Goal: Task Accomplishment & Management: Manage account settings

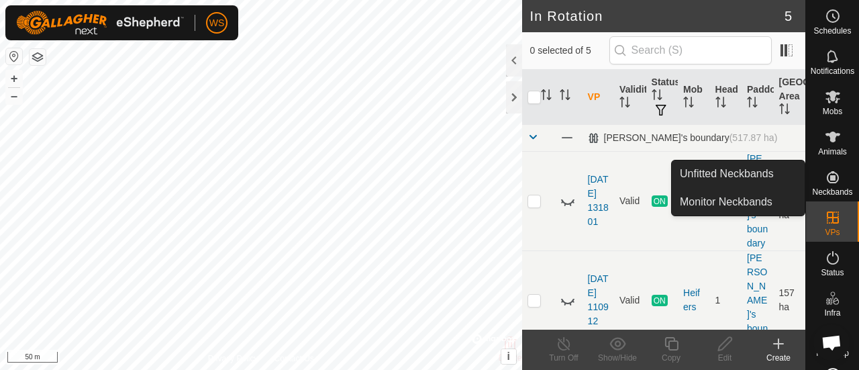
click at [827, 177] on icon at bounding box center [833, 177] width 12 height 12
click at [718, 176] on link "Unfitted Neckbands" at bounding box center [738, 173] width 133 height 27
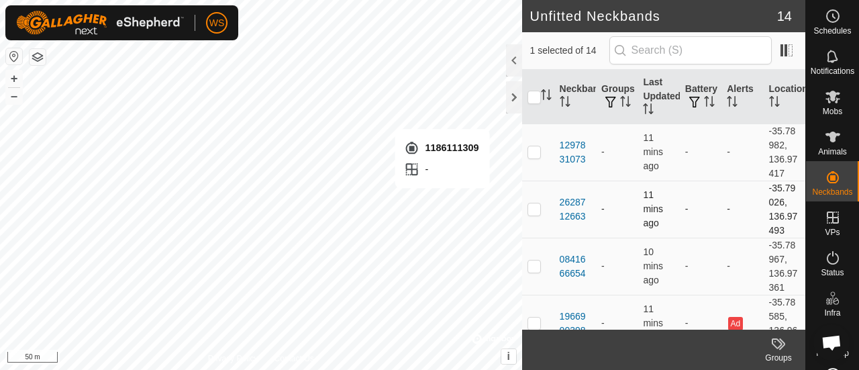
checkbox input "false"
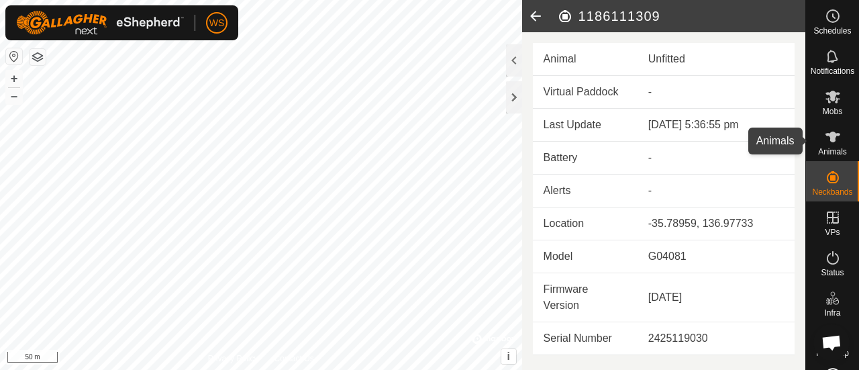
click at [830, 136] on icon at bounding box center [833, 137] width 15 height 11
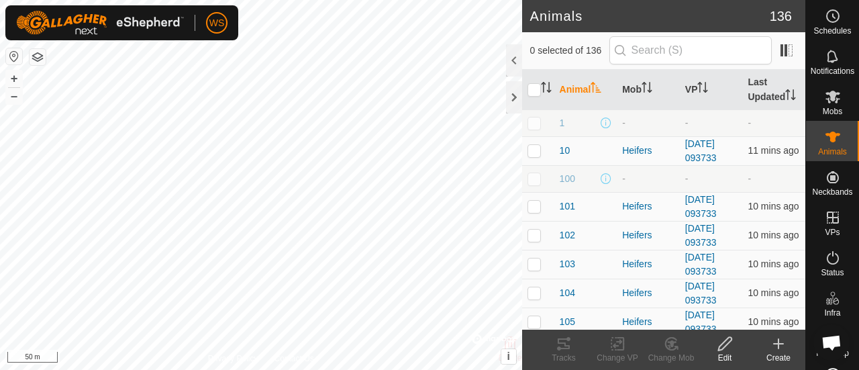
click at [777, 348] on icon at bounding box center [778, 344] width 16 height 16
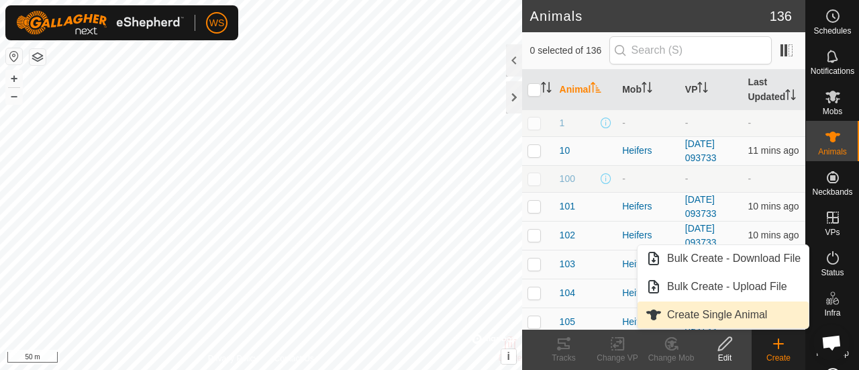
click at [701, 315] on link "Create Single Animal" at bounding box center [723, 314] width 171 height 27
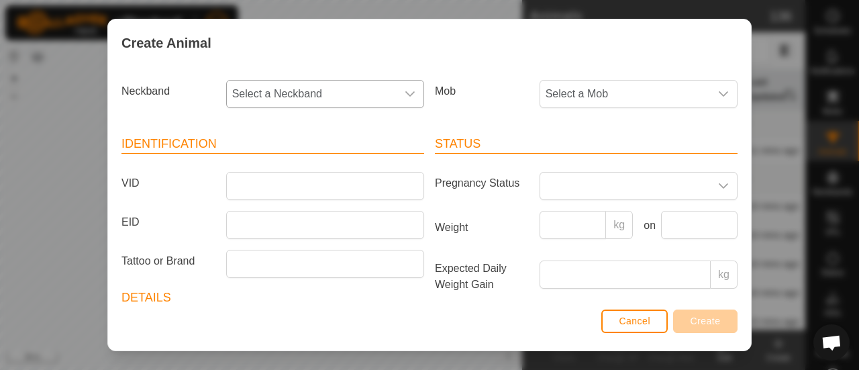
click at [397, 93] on div "dropdown trigger" at bounding box center [410, 94] width 27 height 27
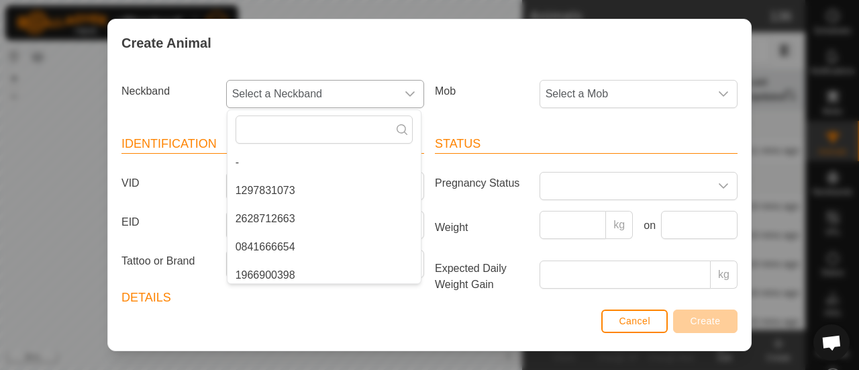
click at [397, 92] on div "dropdown trigger" at bounding box center [410, 94] width 27 height 27
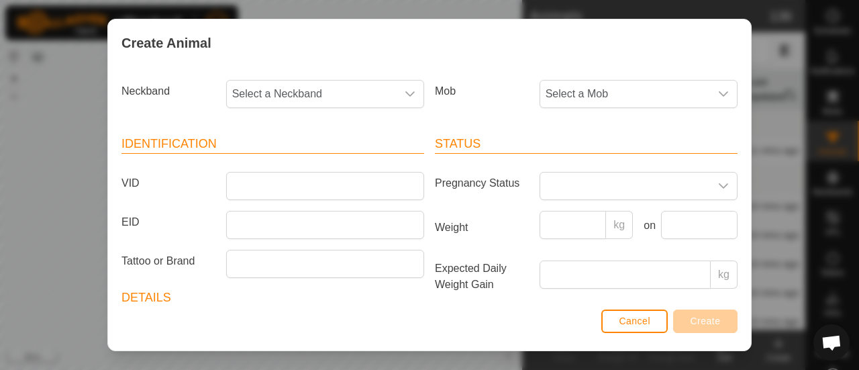
click at [638, 304] on article "Status Pregnancy Status Weight kg on Expected Daily Weight Gain kg Rating LSU N…" at bounding box center [586, 282] width 303 height 294
click at [629, 317] on span "Cancel" at bounding box center [635, 320] width 32 height 11
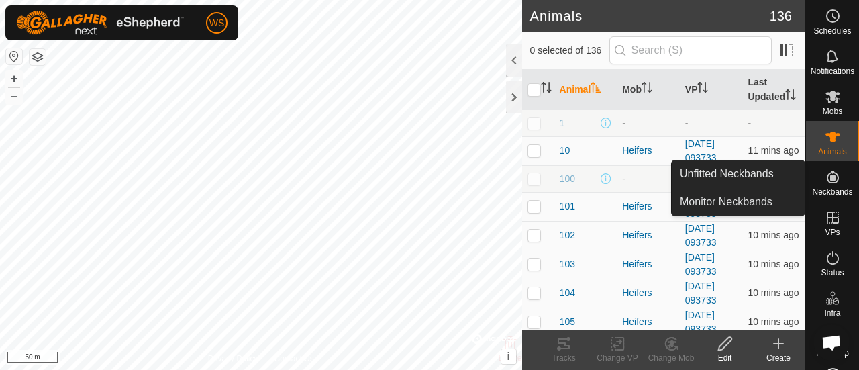
click at [831, 188] on span "Neckbands" at bounding box center [832, 192] width 40 height 8
click at [713, 181] on link "Unfitted Neckbands" at bounding box center [738, 173] width 133 height 27
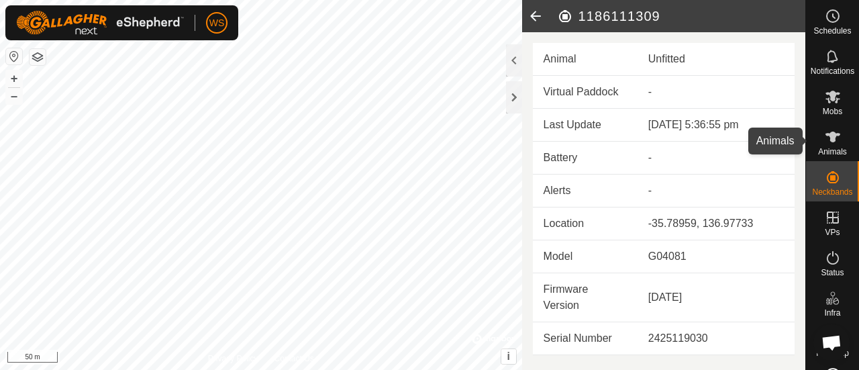
click at [826, 132] on es-animals-svg-icon at bounding box center [833, 136] width 24 height 21
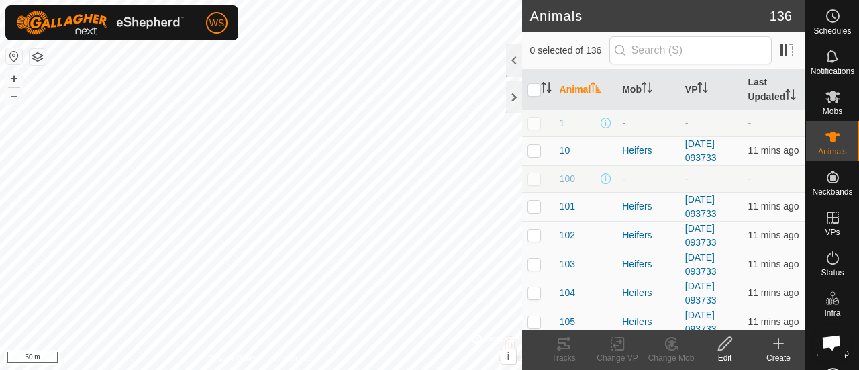
click at [783, 339] on icon at bounding box center [778, 344] width 16 height 16
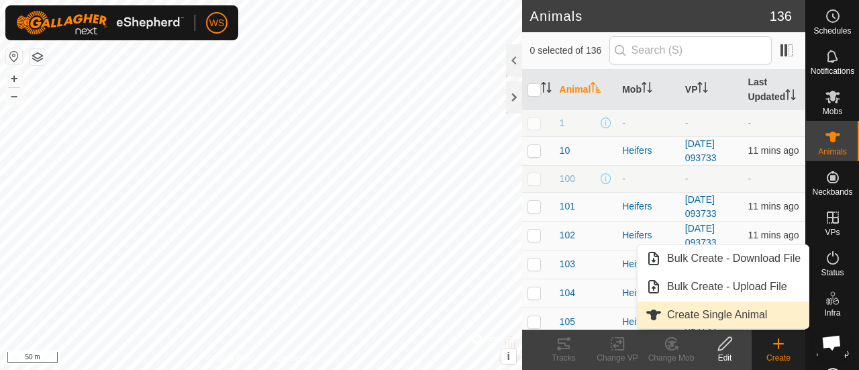
click at [700, 320] on link "Create Single Animal" at bounding box center [723, 314] width 171 height 27
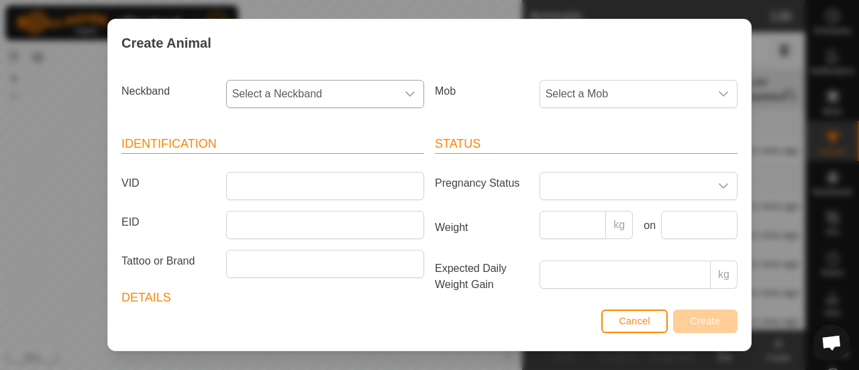
click at [294, 96] on span "Select a Neckband" at bounding box center [312, 94] width 170 height 27
type input "309"
click at [268, 162] on li "1186111309" at bounding box center [324, 162] width 193 height 27
click at [594, 91] on span "Select a Mob" at bounding box center [625, 94] width 170 height 27
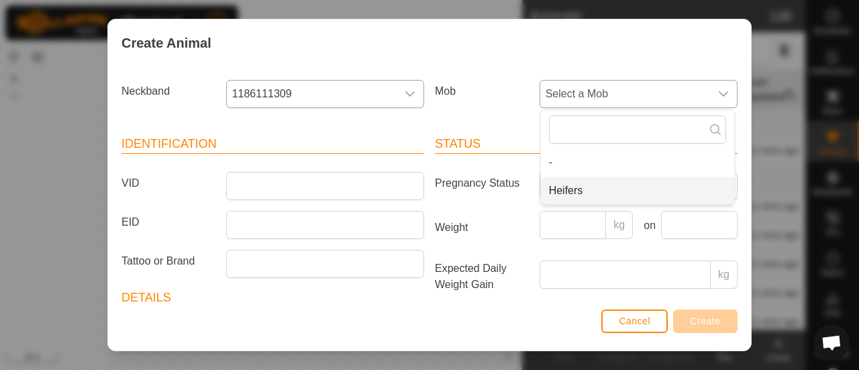
click at [556, 190] on li "Heifers" at bounding box center [637, 190] width 193 height 27
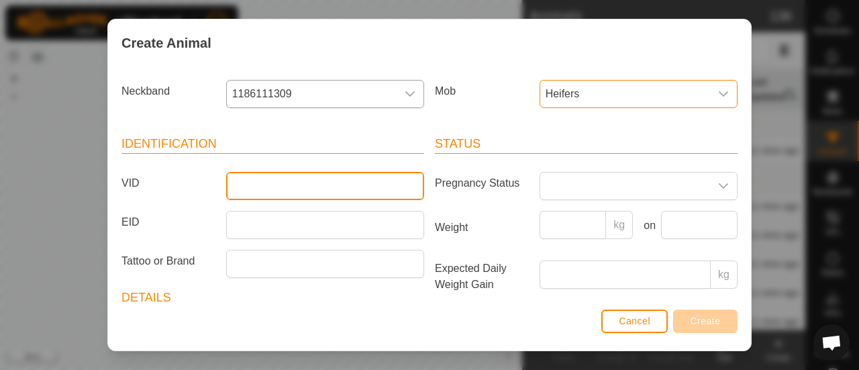
click at [235, 179] on input "VID" at bounding box center [325, 186] width 198 height 28
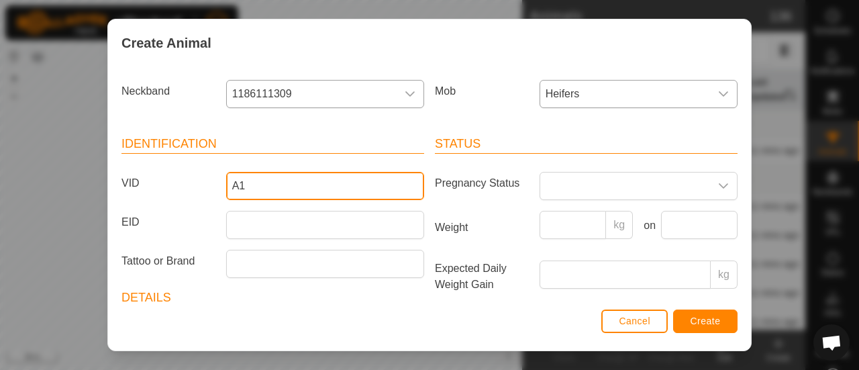
type input "A1"
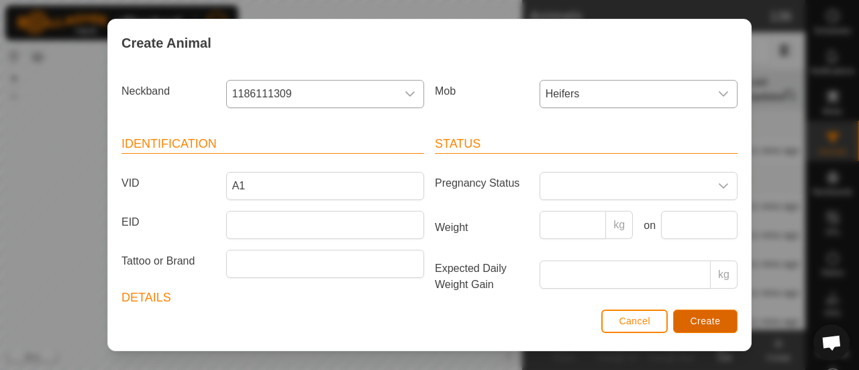
click at [703, 319] on span "Create" at bounding box center [706, 320] width 30 height 11
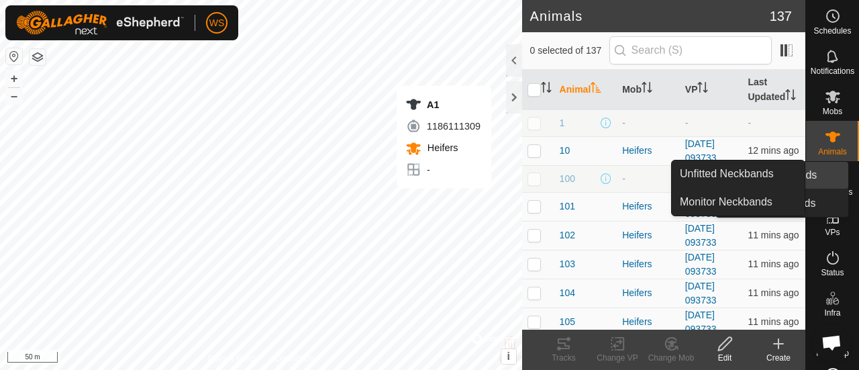
click at [824, 181] on link "Unfitted Neckbands" at bounding box center [781, 175] width 133 height 27
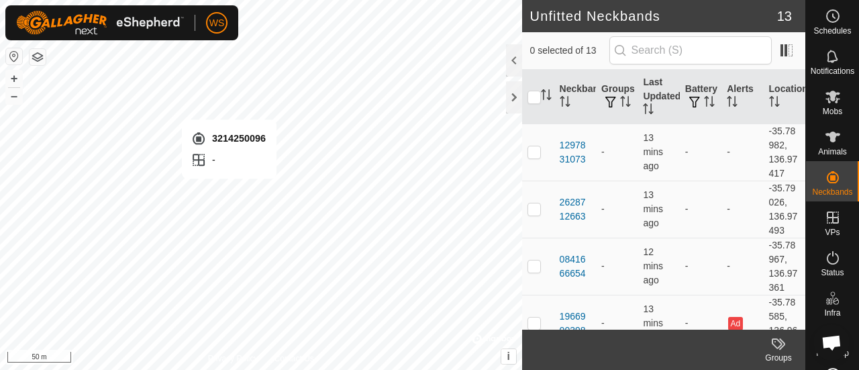
checkbox input "true"
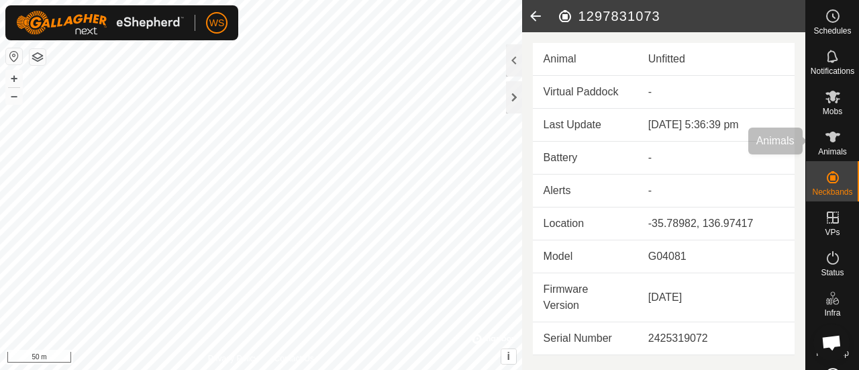
click at [829, 142] on icon at bounding box center [833, 137] width 16 height 16
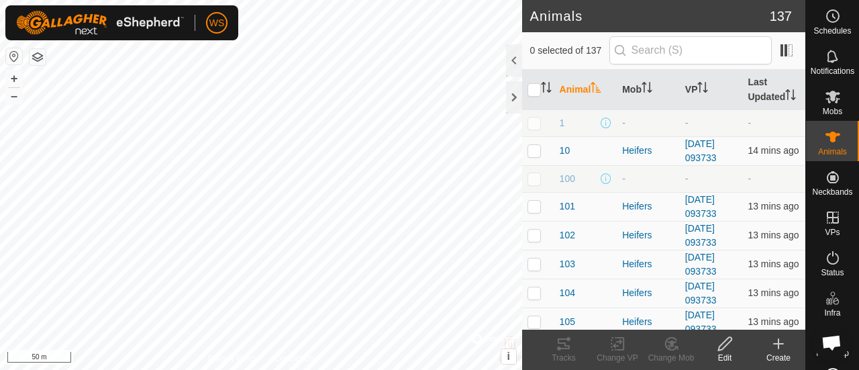
click at [777, 345] on icon at bounding box center [778, 344] width 16 height 16
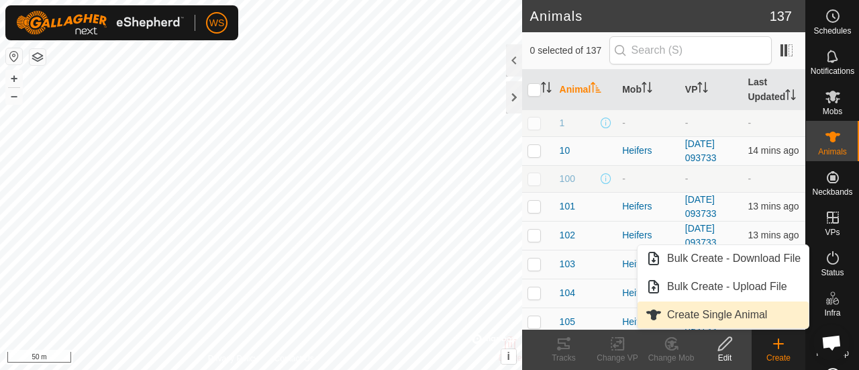
click at [697, 313] on link "Create Single Animal" at bounding box center [723, 314] width 171 height 27
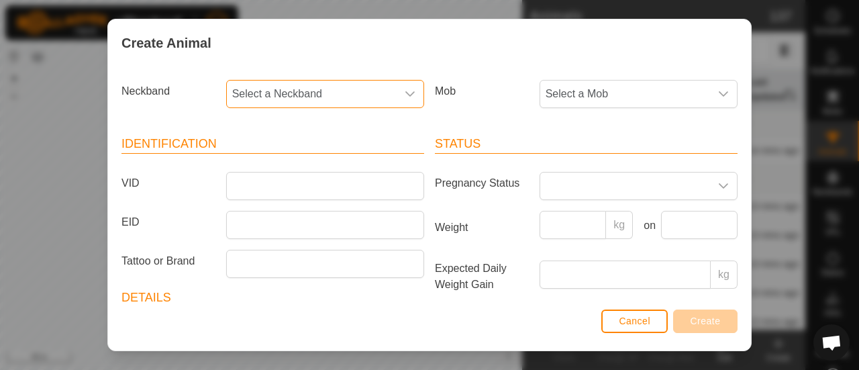
click at [289, 89] on span "Select a Neckband" at bounding box center [312, 94] width 170 height 27
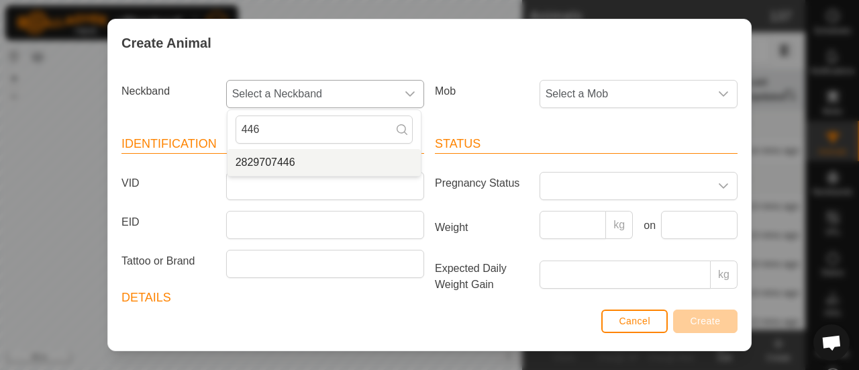
type input "446"
click at [278, 158] on li "2829707446" at bounding box center [324, 162] width 193 height 27
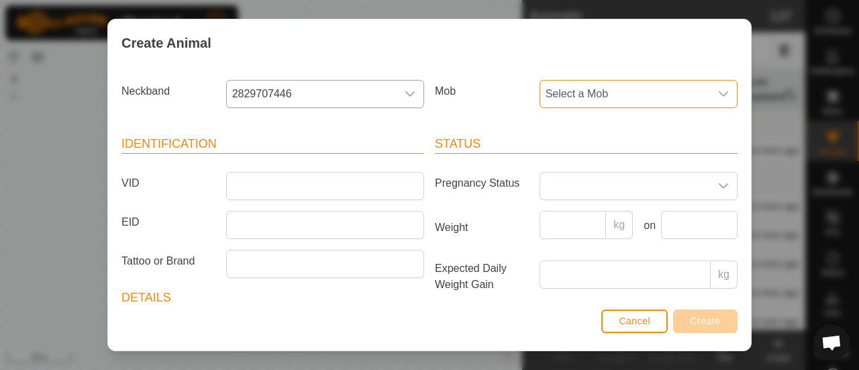
click at [612, 95] on span "Select a Mob" at bounding box center [625, 94] width 170 height 27
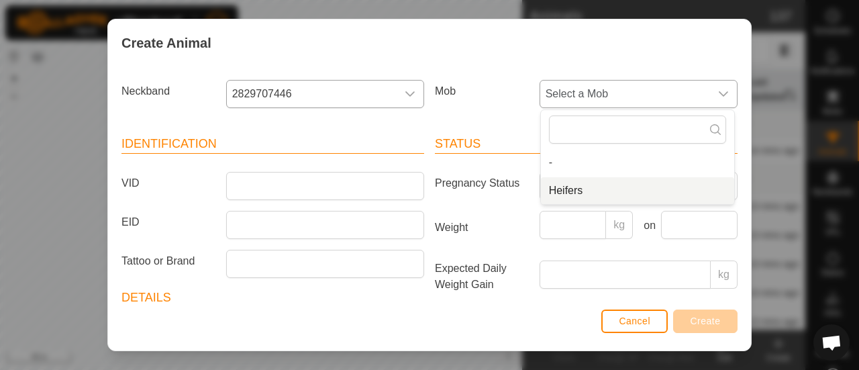
click at [562, 189] on li "Heifers" at bounding box center [637, 190] width 193 height 27
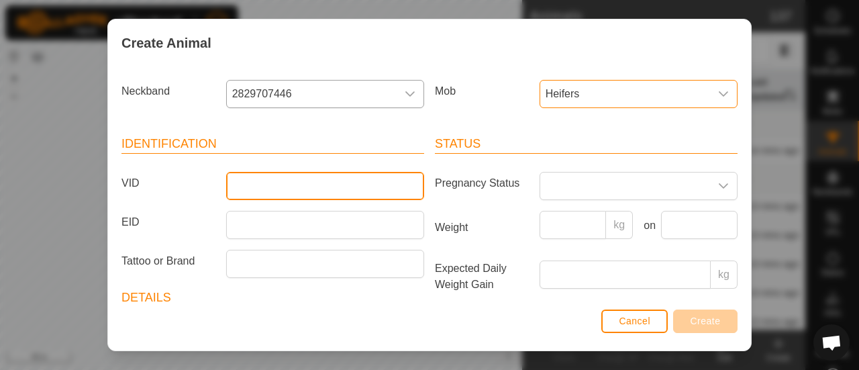
click at [288, 189] on input "VID" at bounding box center [325, 186] width 198 height 28
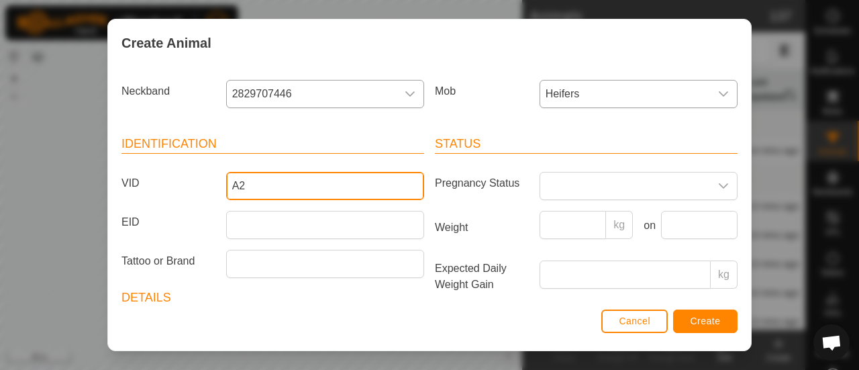
type input "A2"
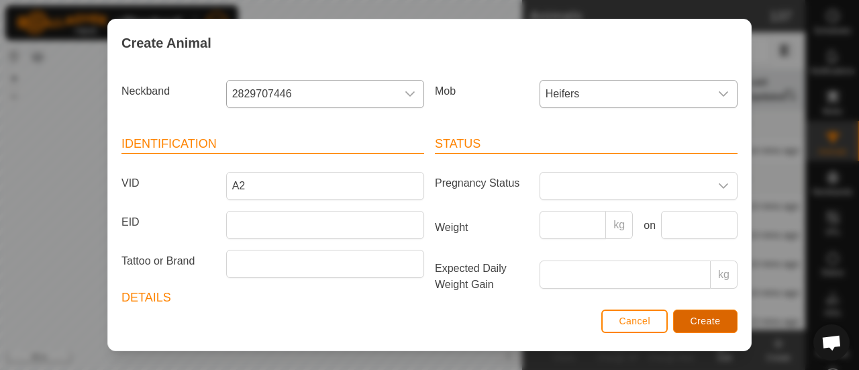
click at [712, 316] on span "Create" at bounding box center [706, 320] width 30 height 11
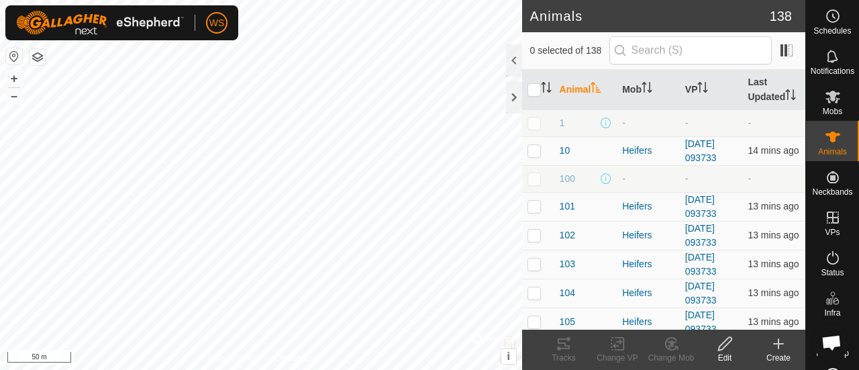
click at [777, 346] on icon at bounding box center [778, 344] width 16 height 16
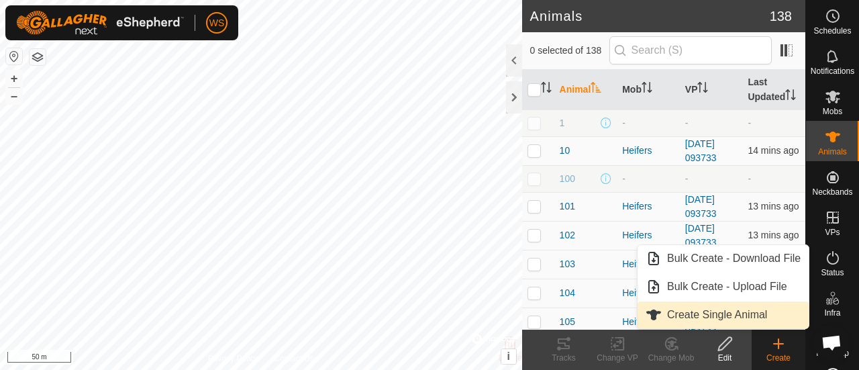
click at [709, 313] on link "Create Single Animal" at bounding box center [723, 314] width 171 height 27
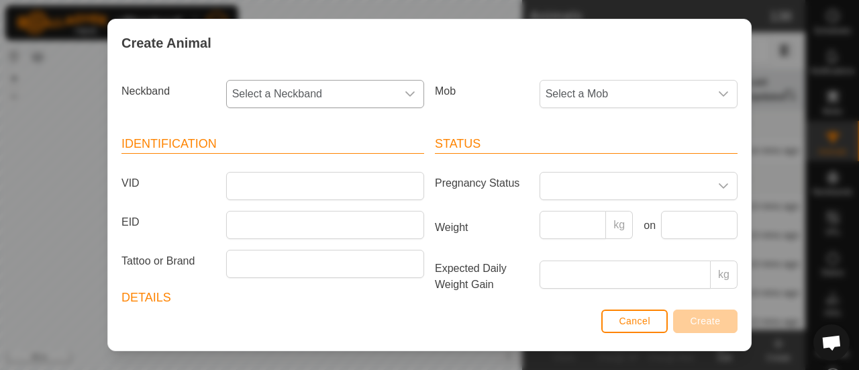
click at [307, 99] on span "Select a Neckband" at bounding box center [312, 94] width 170 height 27
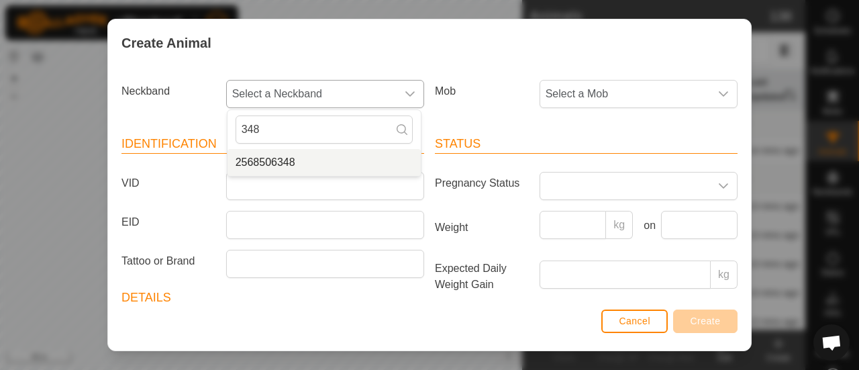
type input "348"
click at [279, 156] on li "2568506348" at bounding box center [324, 162] width 193 height 27
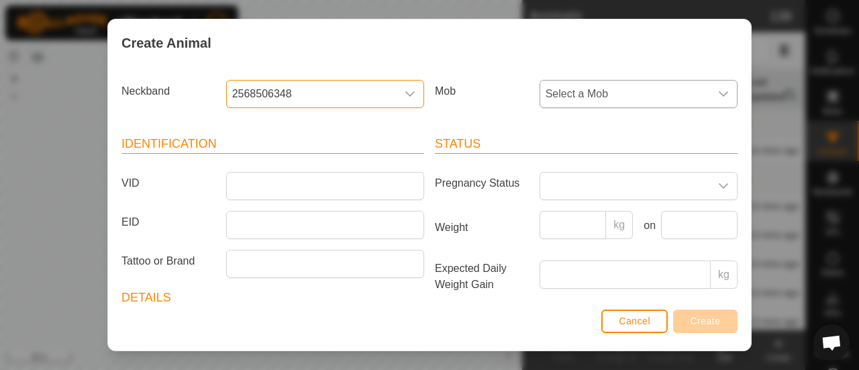
click at [582, 87] on span "Select a Mob" at bounding box center [625, 94] width 170 height 27
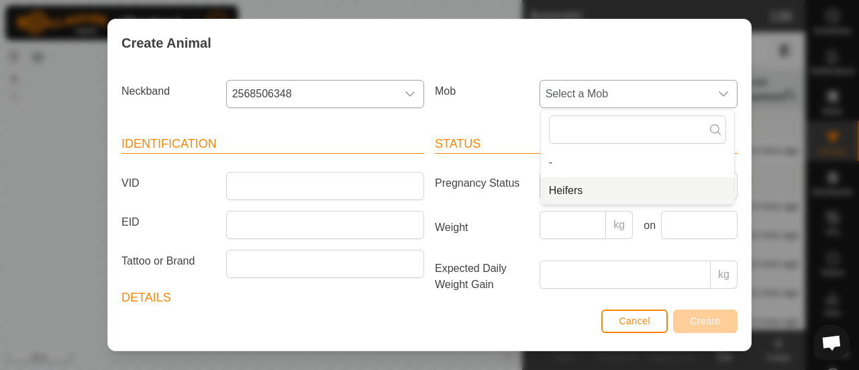
click at [562, 192] on li "Heifers" at bounding box center [637, 190] width 193 height 27
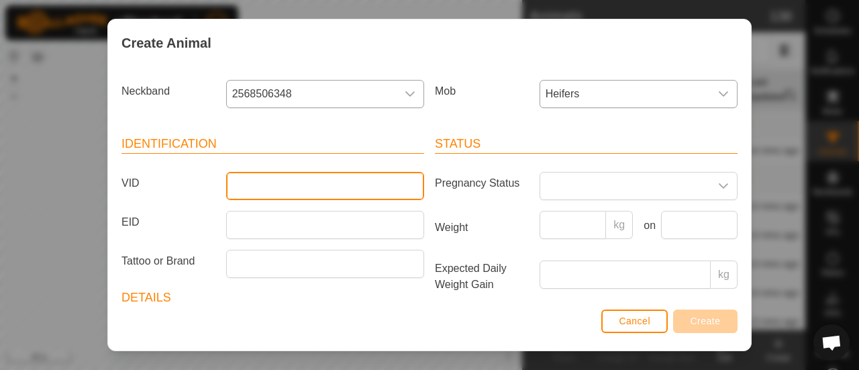
click at [262, 193] on input "VID" at bounding box center [325, 186] width 198 height 28
type input "A3"
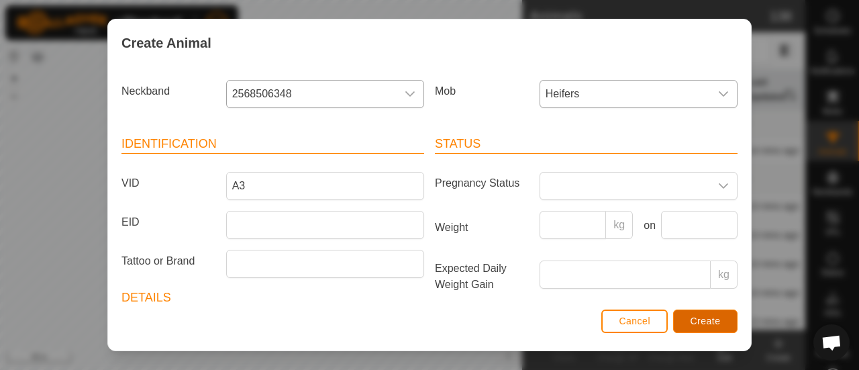
click at [714, 315] on button "Create" at bounding box center [705, 320] width 64 height 23
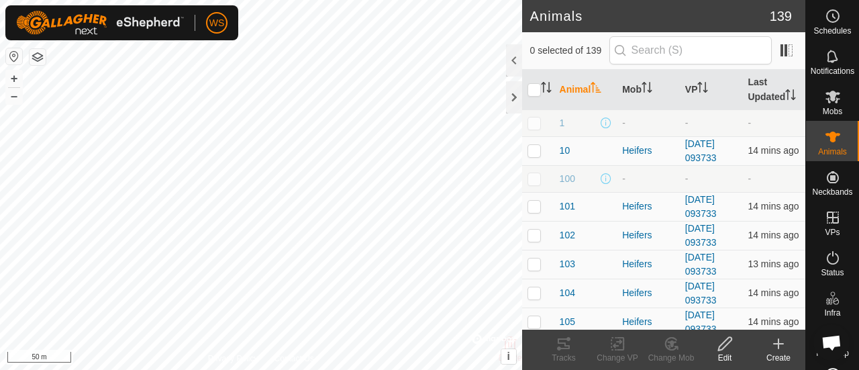
click at [781, 346] on icon at bounding box center [778, 344] width 16 height 16
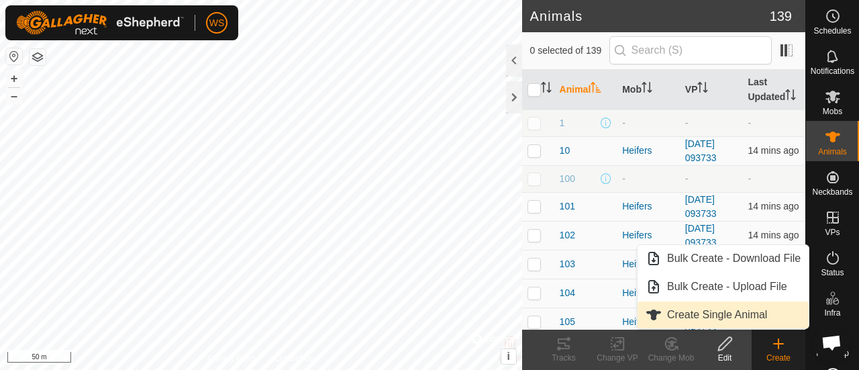
click at [706, 311] on link "Create Single Animal" at bounding box center [723, 314] width 171 height 27
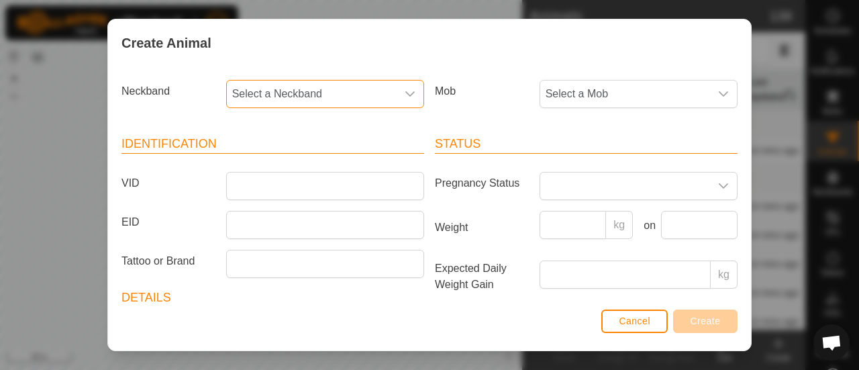
click at [285, 93] on span "Select a Neckband" at bounding box center [312, 94] width 170 height 27
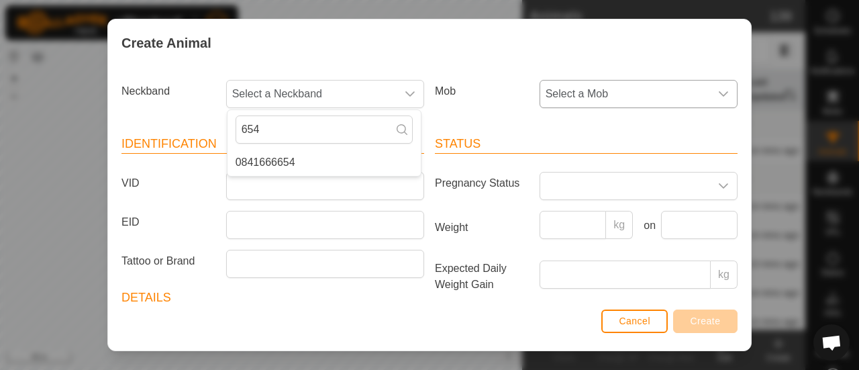
type input "654"
click at [601, 92] on span "Select a Mob" at bounding box center [625, 94] width 170 height 27
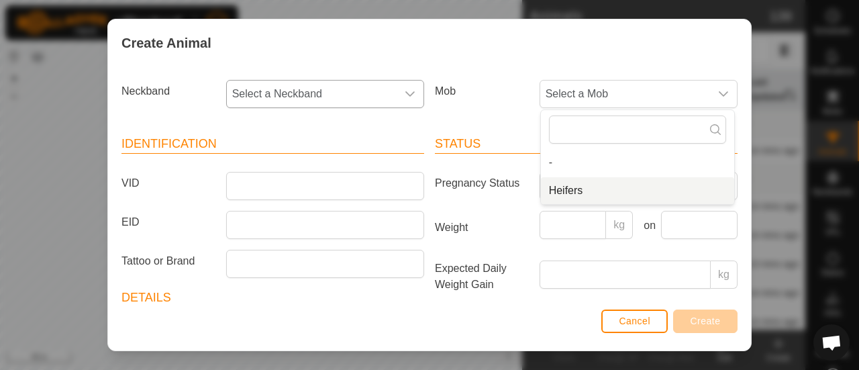
click at [344, 89] on span "Select a Neckband" at bounding box center [312, 94] width 170 height 27
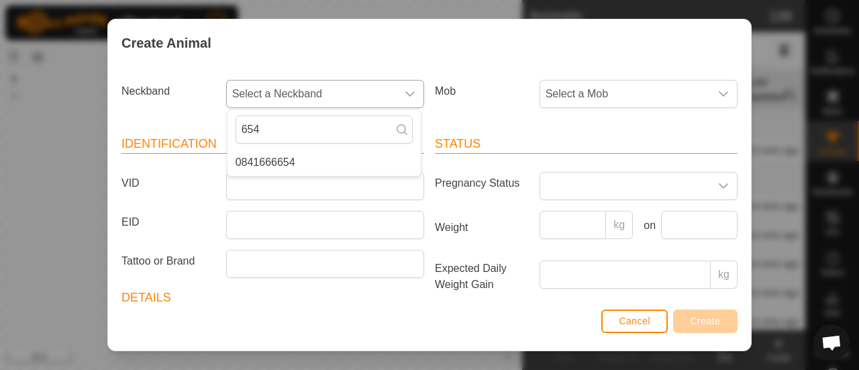
click at [283, 161] on li "0841666654" at bounding box center [324, 162] width 193 height 27
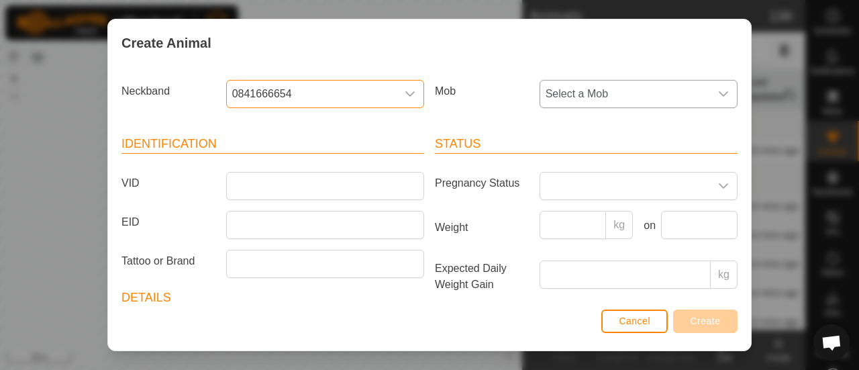
click at [605, 95] on span "Select a Mob" at bounding box center [625, 94] width 170 height 27
click at [574, 183] on li "Heifers" at bounding box center [637, 190] width 193 height 27
click at [247, 198] on div at bounding box center [325, 186] width 209 height 28
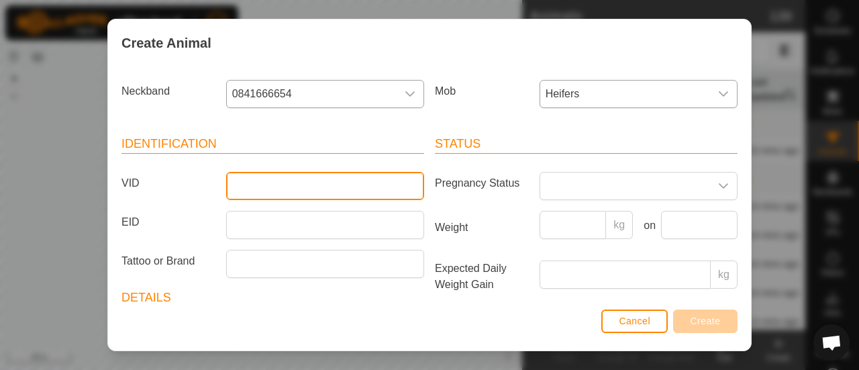
click at [244, 186] on input "VID" at bounding box center [325, 186] width 198 height 28
type input "A4"
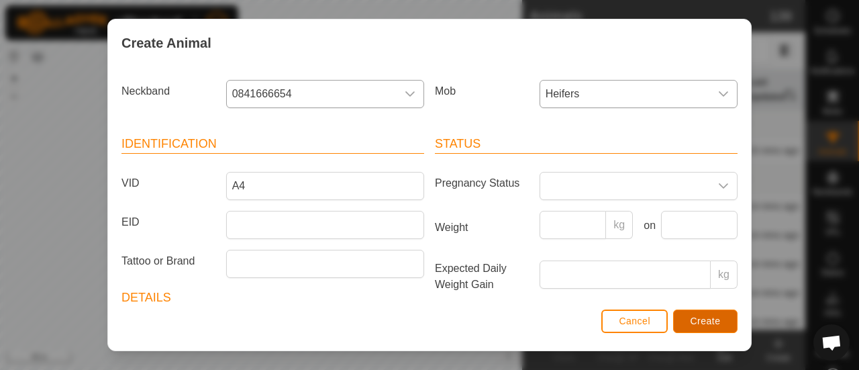
click at [702, 326] on span "Create" at bounding box center [706, 320] width 30 height 11
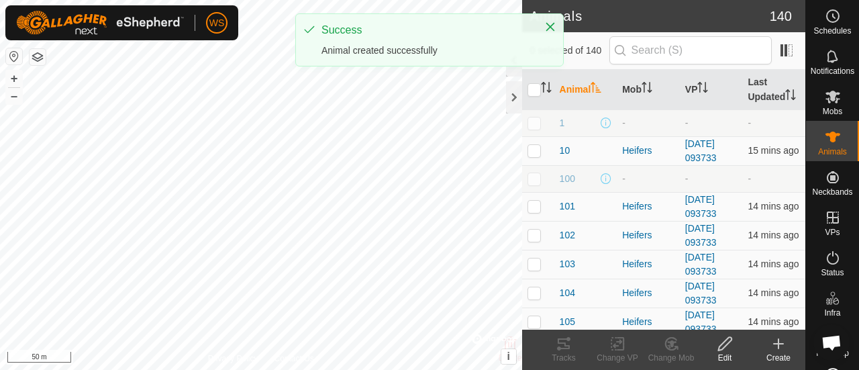
click at [777, 346] on icon at bounding box center [778, 344] width 16 height 16
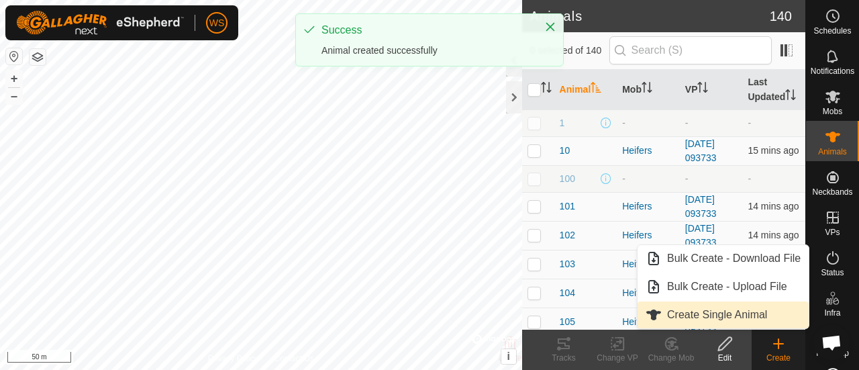
click at [706, 312] on link "Create Single Animal" at bounding box center [723, 314] width 171 height 27
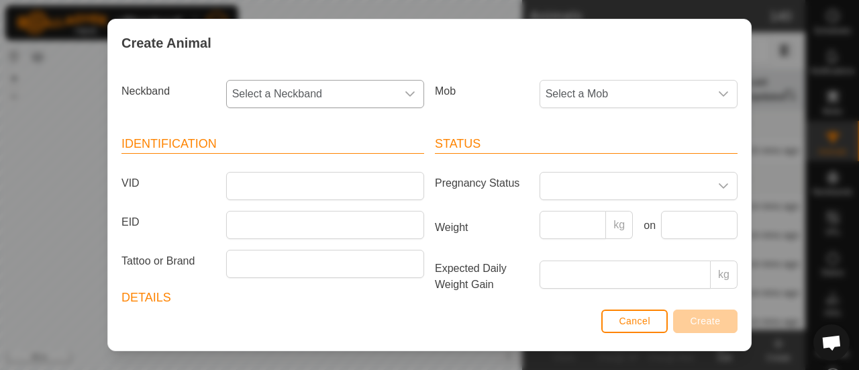
click at [308, 101] on span "Select a Neckband" at bounding box center [312, 94] width 170 height 27
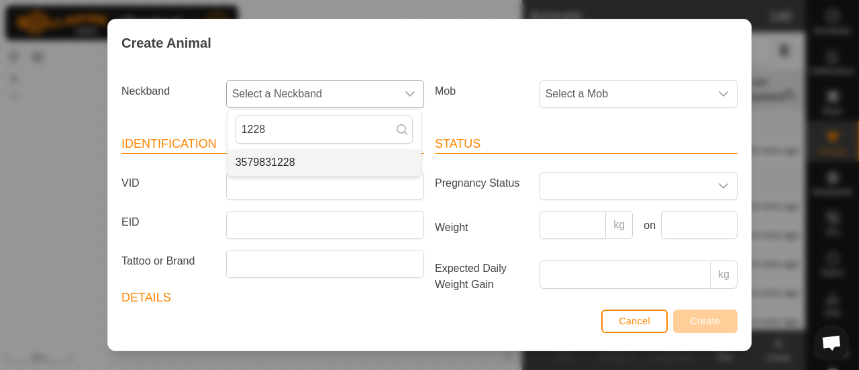
type input "1228"
click at [290, 162] on li "3579831228" at bounding box center [324, 162] width 193 height 27
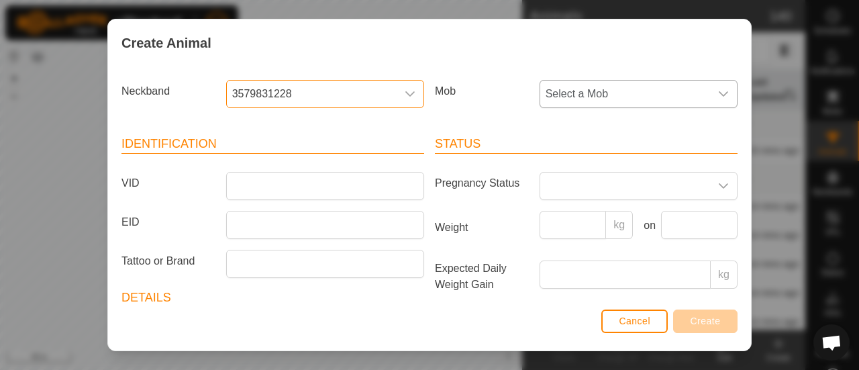
click at [564, 83] on span "Select a Mob" at bounding box center [625, 94] width 170 height 27
click at [579, 183] on li "Heifers" at bounding box center [637, 190] width 193 height 27
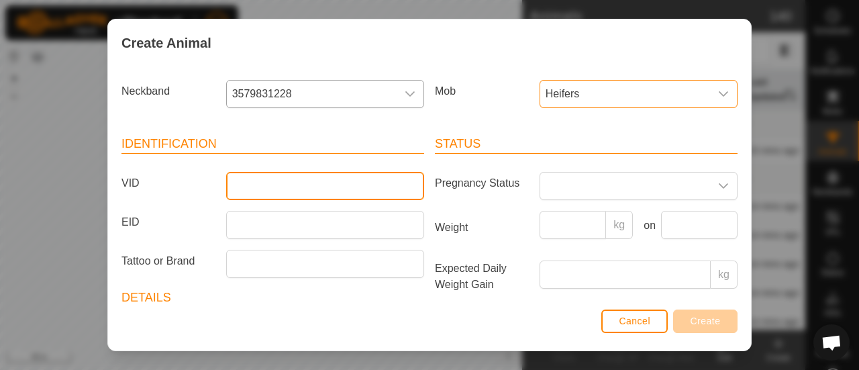
click at [236, 183] on input "VID" at bounding box center [325, 186] width 198 height 28
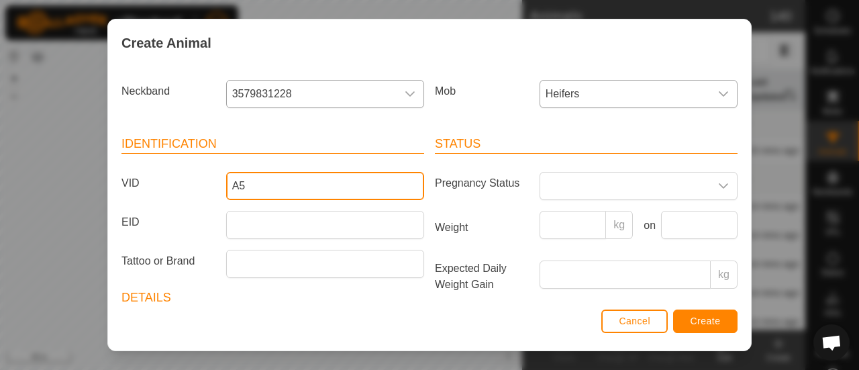
type input "A5"
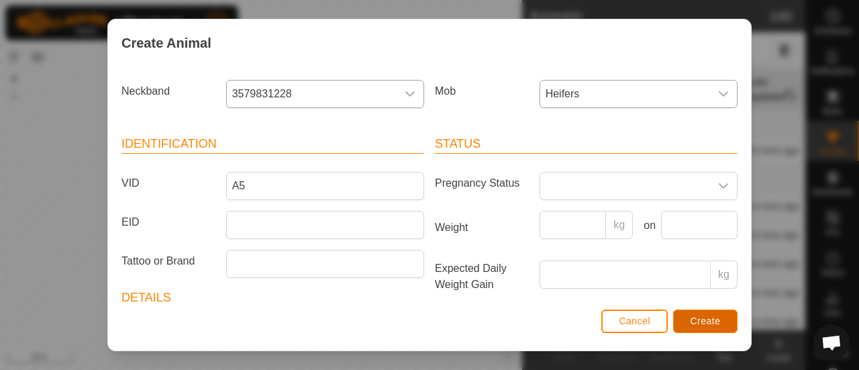
click at [714, 319] on span "Create" at bounding box center [706, 320] width 30 height 11
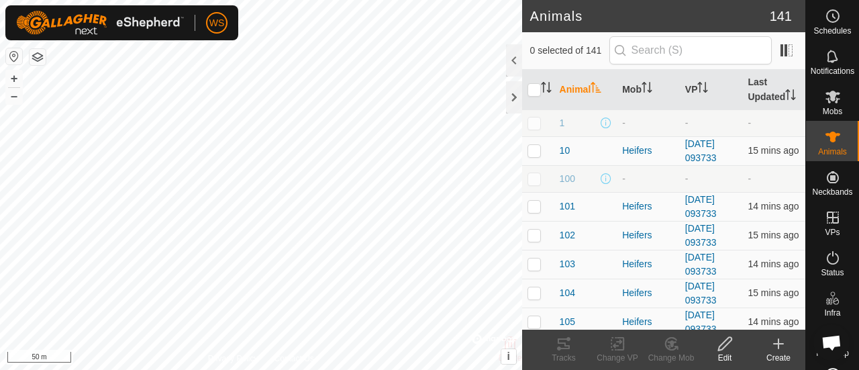
click at [783, 342] on icon at bounding box center [778, 344] width 16 height 16
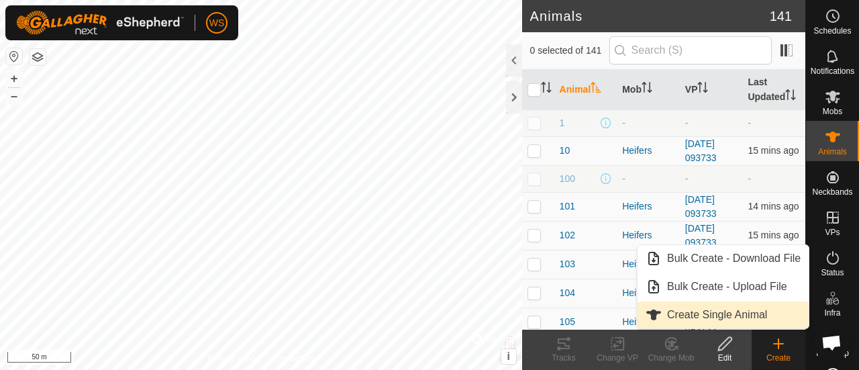
click at [695, 313] on link "Create Single Animal" at bounding box center [723, 314] width 171 height 27
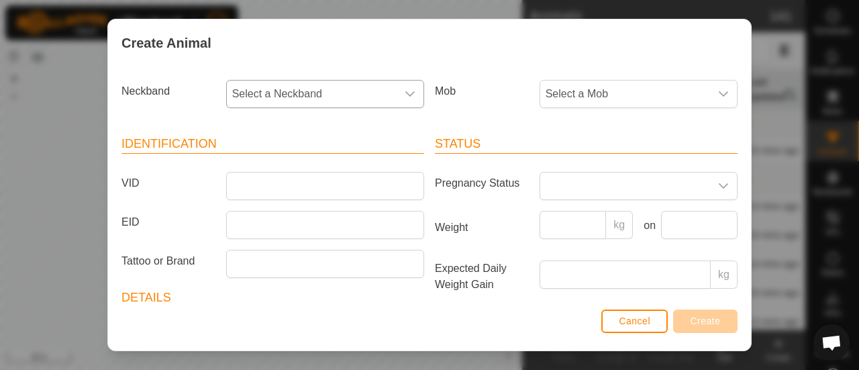
click at [358, 91] on span "Select a Neckband" at bounding box center [312, 94] width 170 height 27
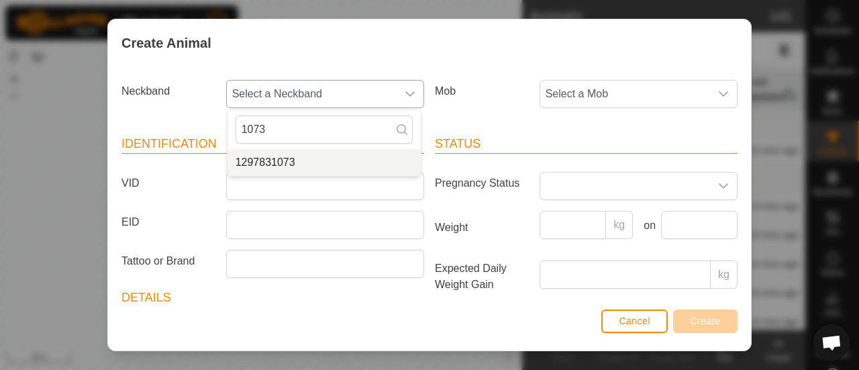
type input "1073"
click at [310, 155] on li "1297831073" at bounding box center [324, 162] width 193 height 27
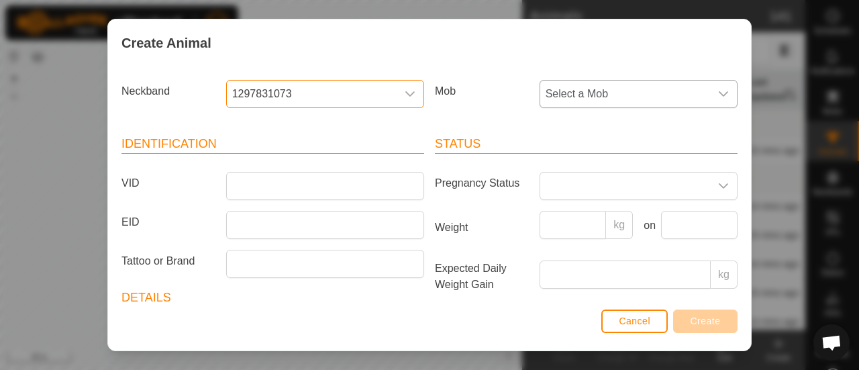
click at [644, 89] on span "Select a Mob" at bounding box center [625, 94] width 170 height 27
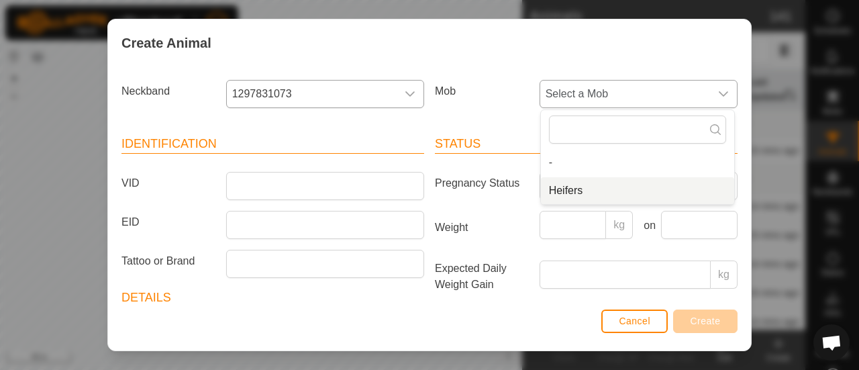
click at [559, 190] on li "Heifers" at bounding box center [637, 190] width 193 height 27
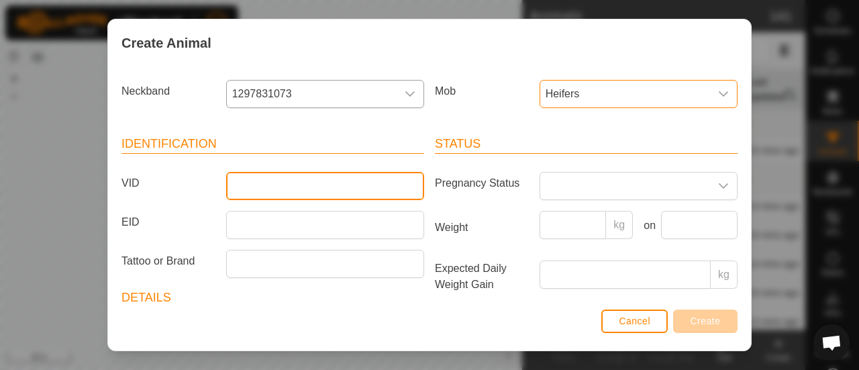
click at [274, 181] on input "VID" at bounding box center [325, 186] width 198 height 28
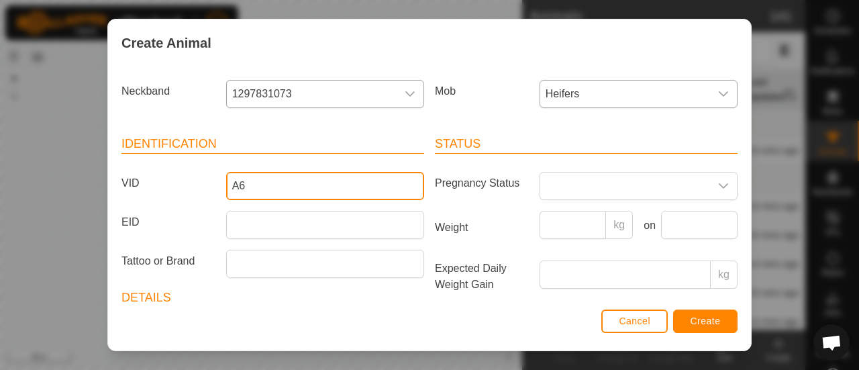
type input "A6"
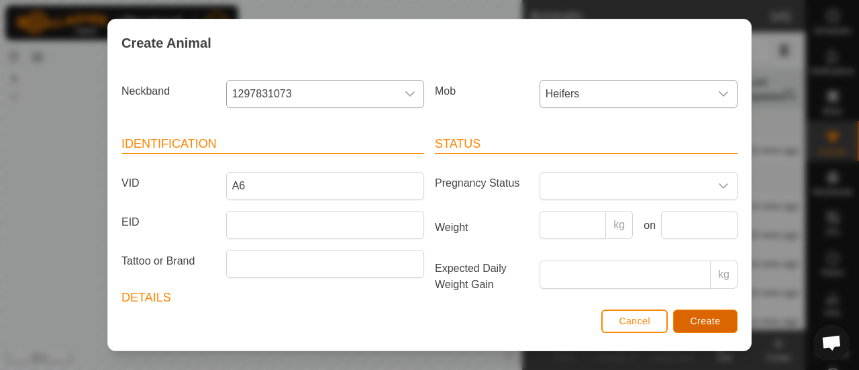
click at [693, 315] on button "Create" at bounding box center [705, 320] width 64 height 23
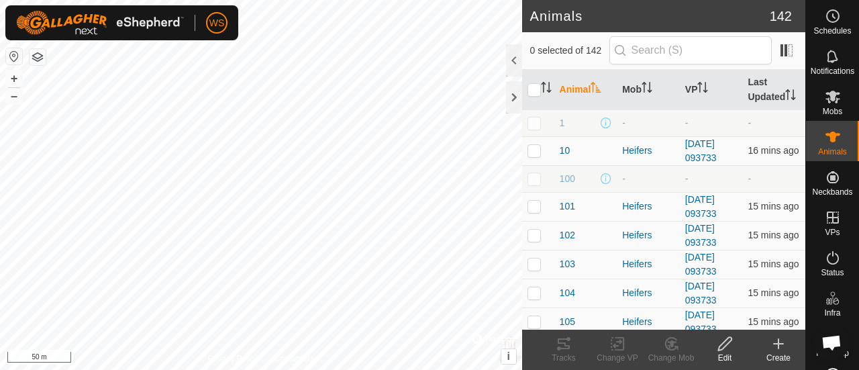
click at [781, 342] on icon at bounding box center [778, 344] width 16 height 16
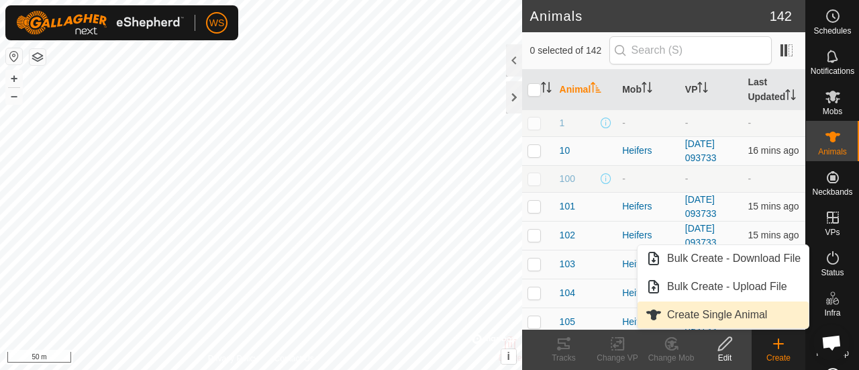
click at [711, 311] on link "Create Single Animal" at bounding box center [723, 314] width 171 height 27
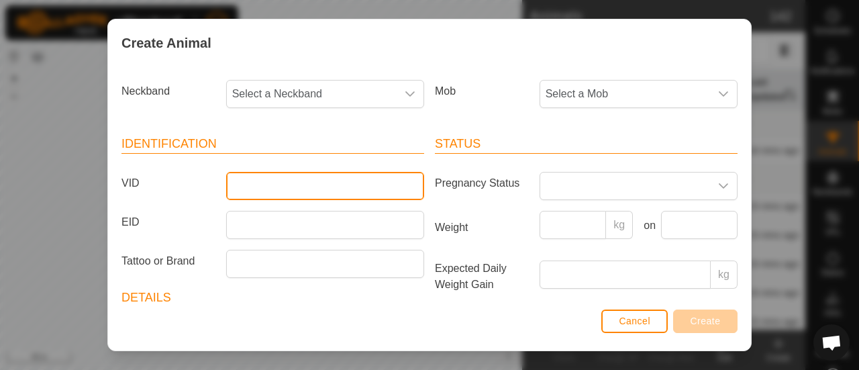
click at [270, 188] on input "VID" at bounding box center [325, 186] width 198 height 28
type input "A7"
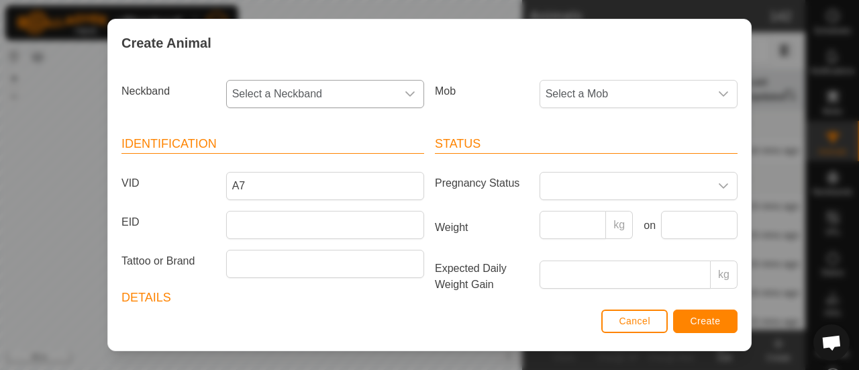
click at [256, 97] on span "Select a Neckband" at bounding box center [312, 94] width 170 height 27
type input "3"
type input "1"
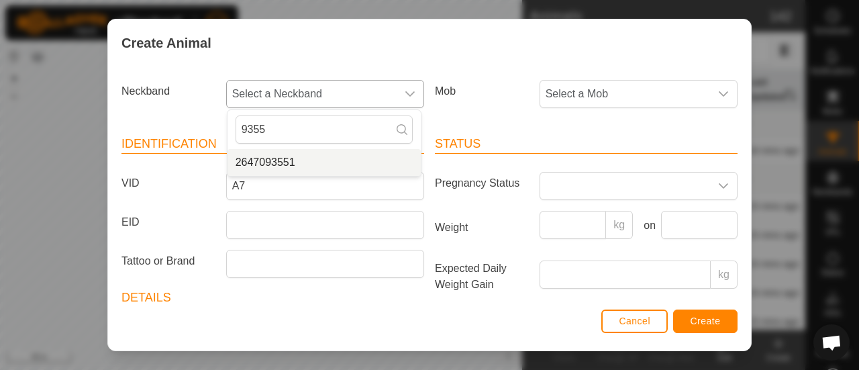
type input "9355"
click at [278, 162] on li "2647093551" at bounding box center [324, 162] width 193 height 27
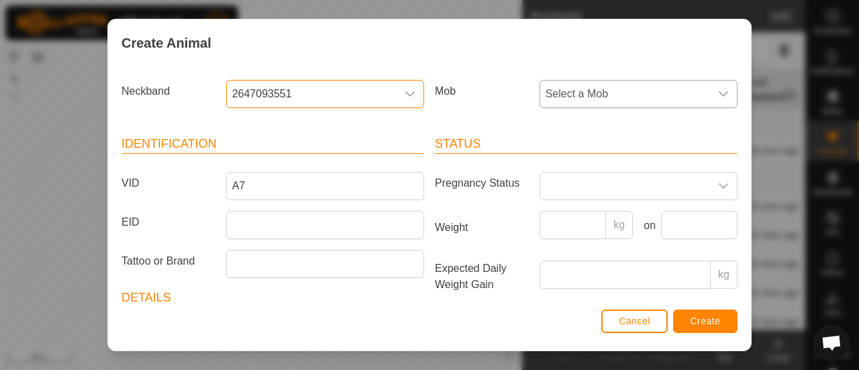
click at [576, 96] on span "Select a Mob" at bounding box center [625, 94] width 170 height 27
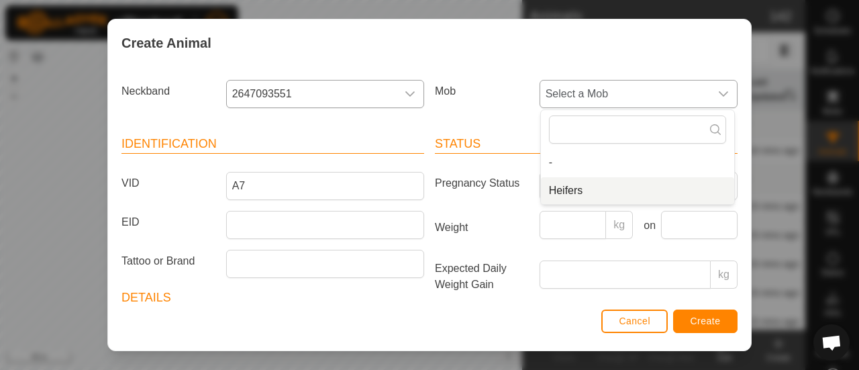
click at [572, 191] on li "Heifers" at bounding box center [637, 190] width 193 height 27
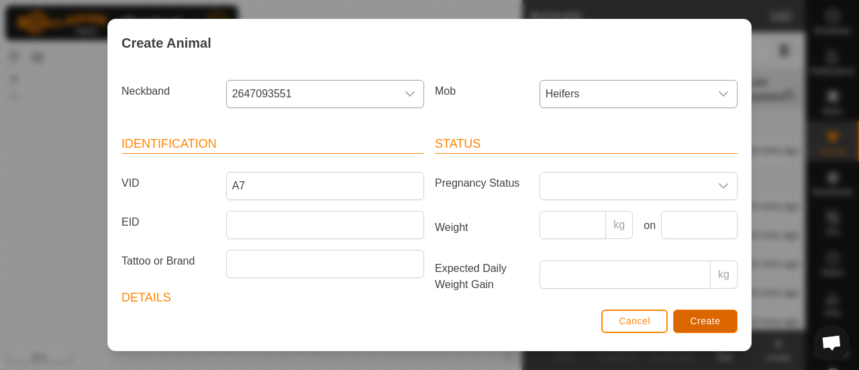
click at [714, 317] on span "Create" at bounding box center [706, 320] width 30 height 11
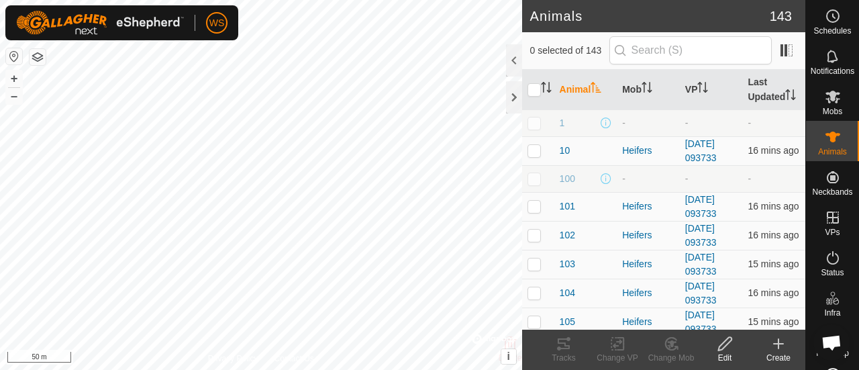
click at [781, 345] on icon at bounding box center [778, 344] width 16 height 16
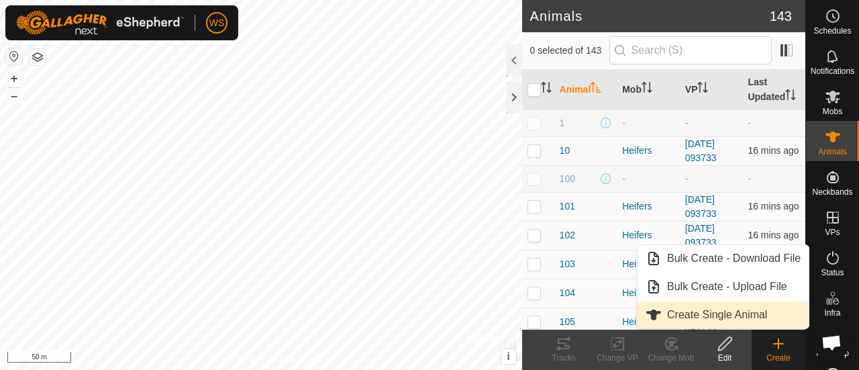
click at [706, 309] on link "Create Single Animal" at bounding box center [723, 314] width 171 height 27
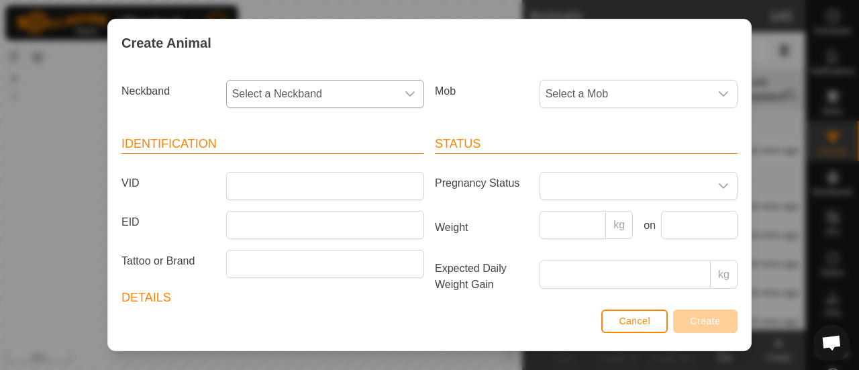
click at [287, 97] on span "Select a Neckband" at bounding box center [312, 94] width 170 height 27
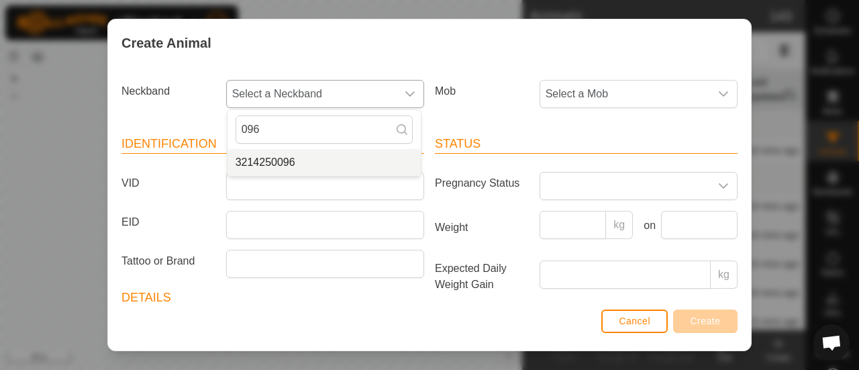
type input "096"
click at [295, 157] on li "3214250096" at bounding box center [324, 162] width 193 height 27
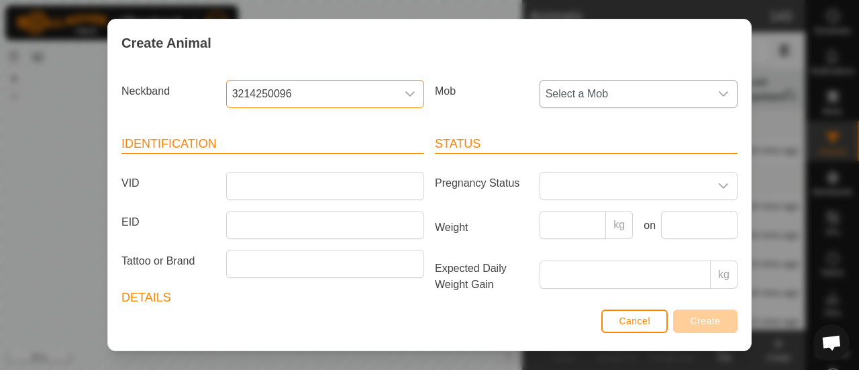
click at [556, 88] on span "Select a Mob" at bounding box center [625, 94] width 170 height 27
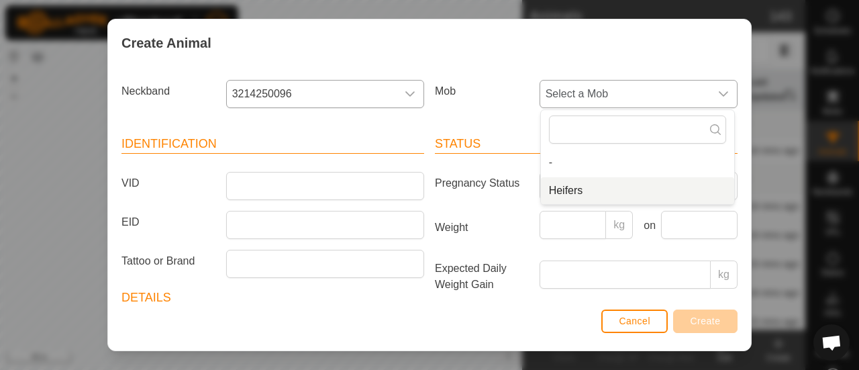
click at [552, 190] on li "Heifers" at bounding box center [637, 190] width 193 height 27
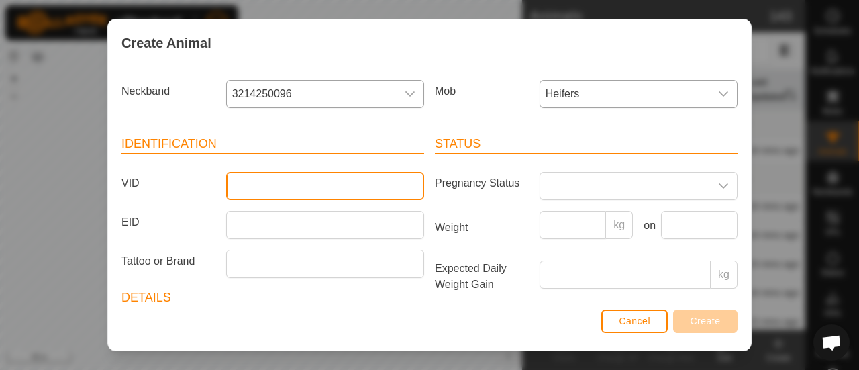
click at [343, 189] on input "VID" at bounding box center [325, 186] width 198 height 28
type input "A8"
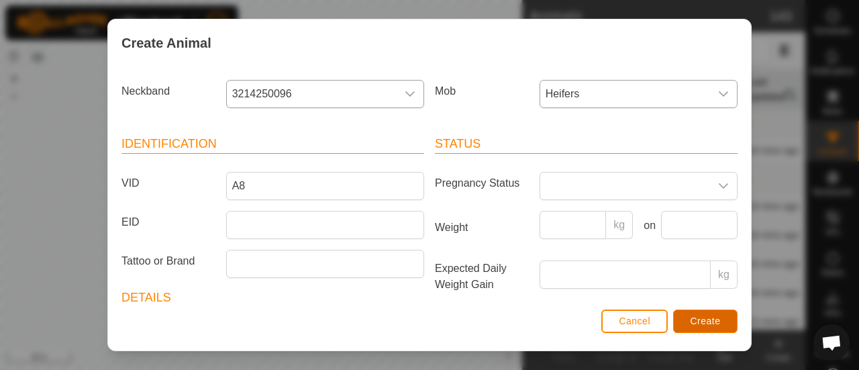
click at [701, 317] on span "Create" at bounding box center [706, 320] width 30 height 11
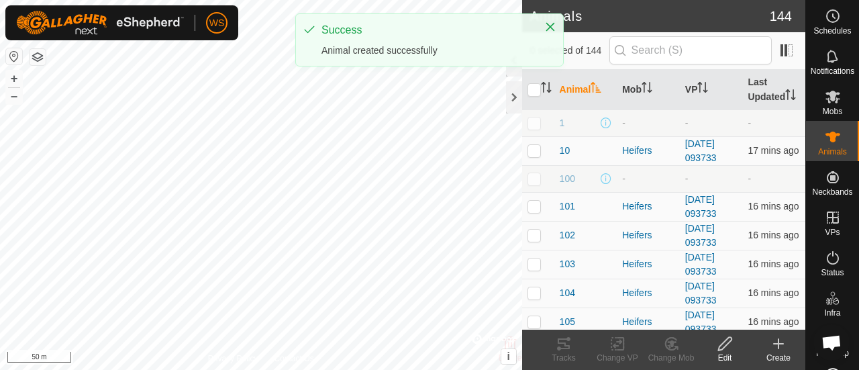
click at [793, 350] on create-svg-icon at bounding box center [779, 344] width 54 height 16
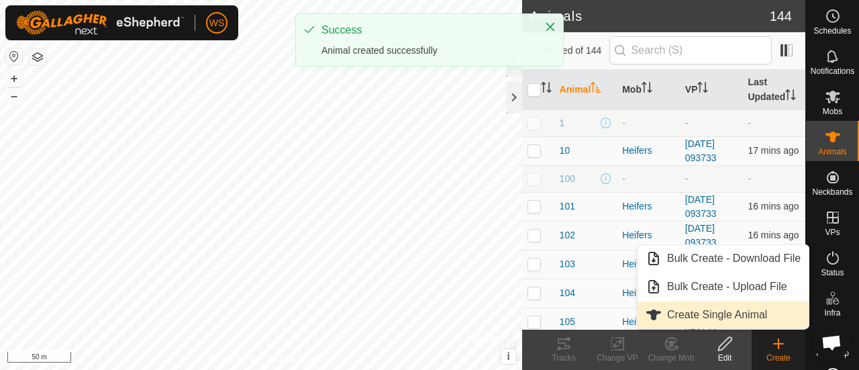
click at [709, 312] on link "Create Single Animal" at bounding box center [723, 314] width 171 height 27
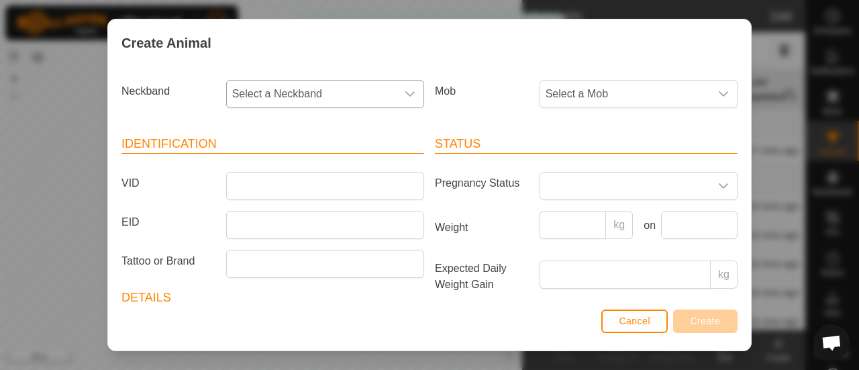
click at [267, 93] on span "Select a Neckband" at bounding box center [312, 94] width 170 height 27
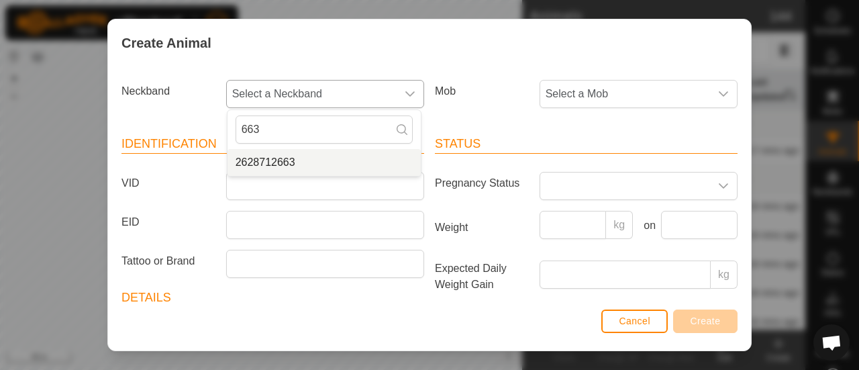
type input "663"
click at [291, 156] on li "2628712663" at bounding box center [324, 162] width 193 height 27
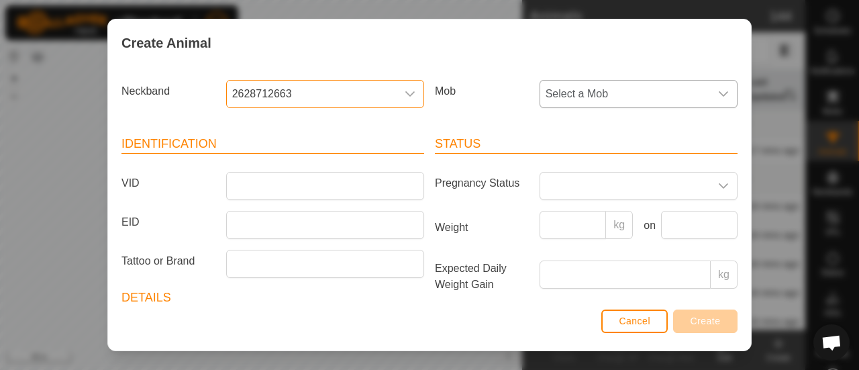
click at [615, 97] on span "Select a Mob" at bounding box center [625, 94] width 170 height 27
click at [564, 194] on li "Heifers" at bounding box center [637, 190] width 193 height 27
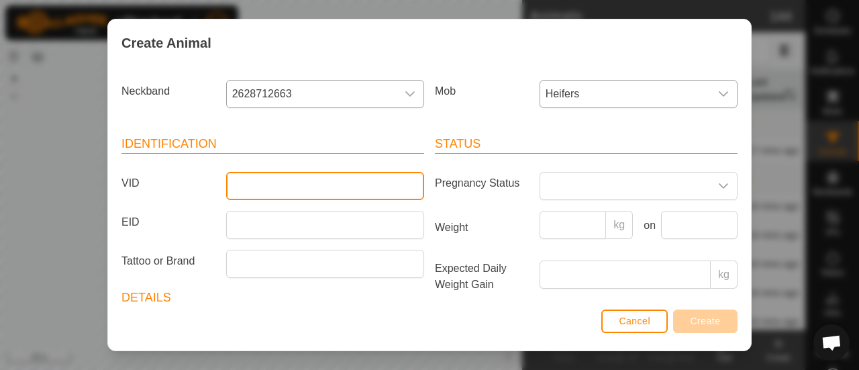
click at [285, 185] on input "VID" at bounding box center [325, 186] width 198 height 28
type input "A9"
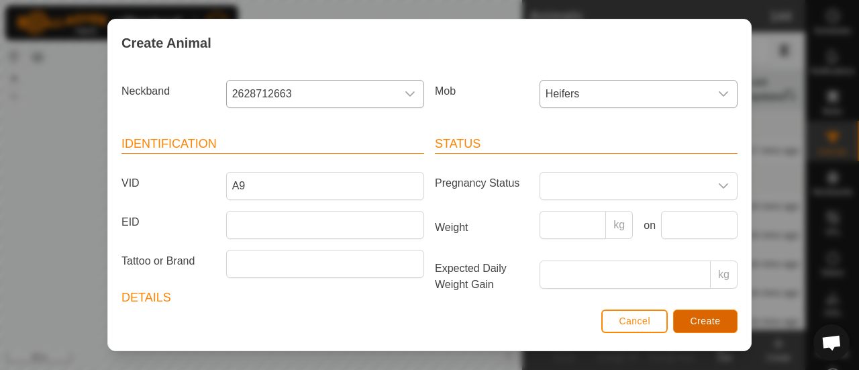
click at [705, 315] on button "Create" at bounding box center [705, 320] width 64 height 23
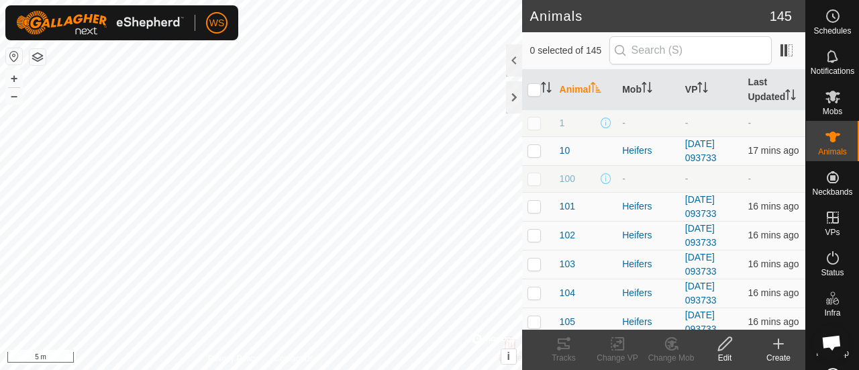
click at [169, 39] on div "WS Schedules Notifications Mobs Animals Neckbands VPs Status Infra Heatmap Help…" at bounding box center [429, 185] width 859 height 370
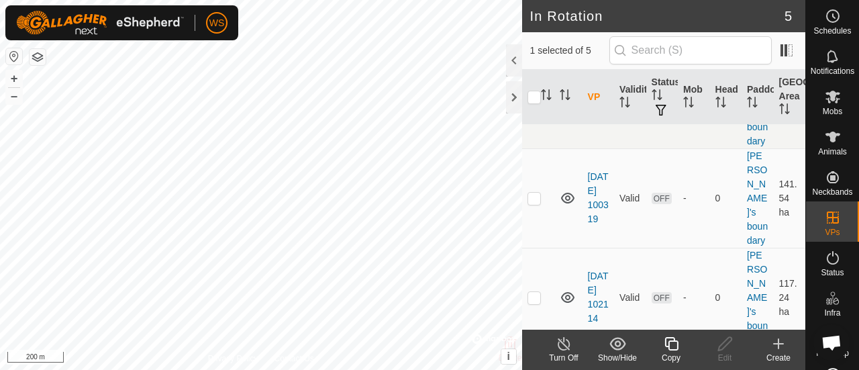
scroll to position [245, 0]
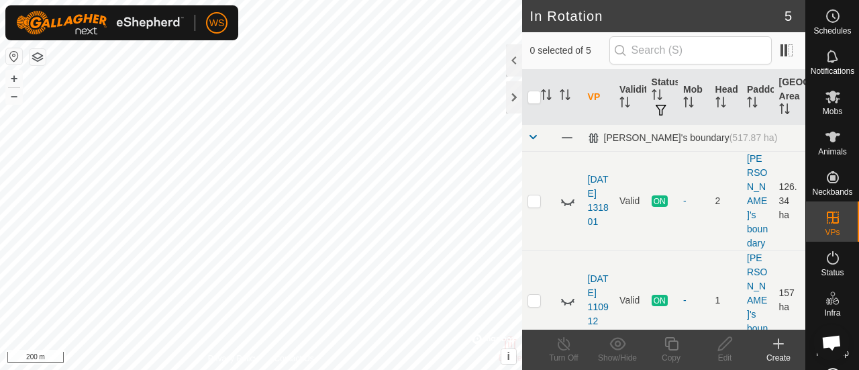
scroll to position [245, 0]
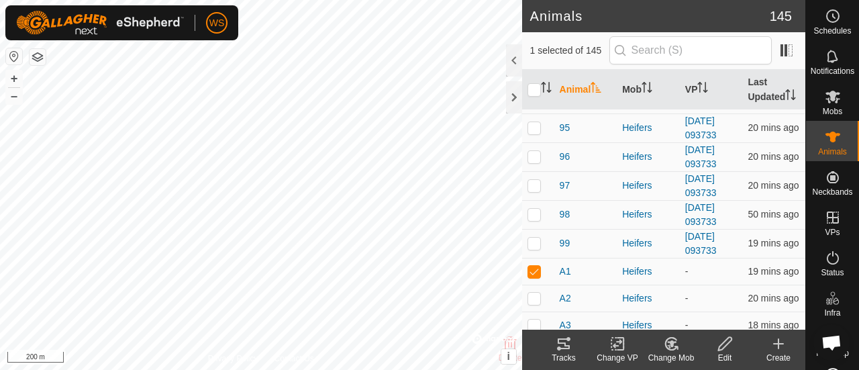
scroll to position [3805, 0]
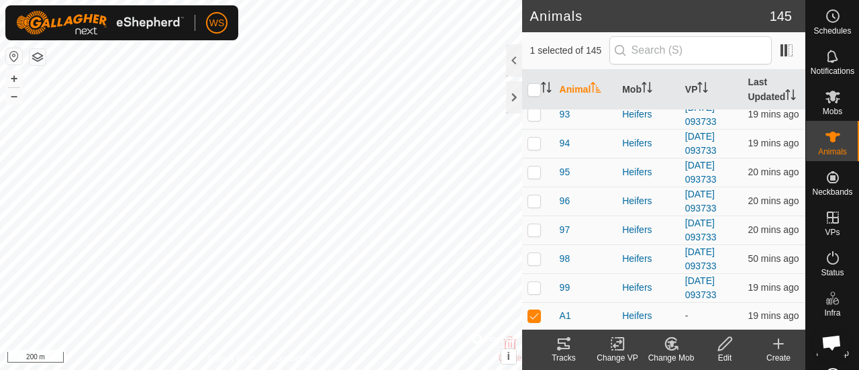
click at [535, 337] on p-checkbox at bounding box center [534, 342] width 13 height 11
checkbox input "true"
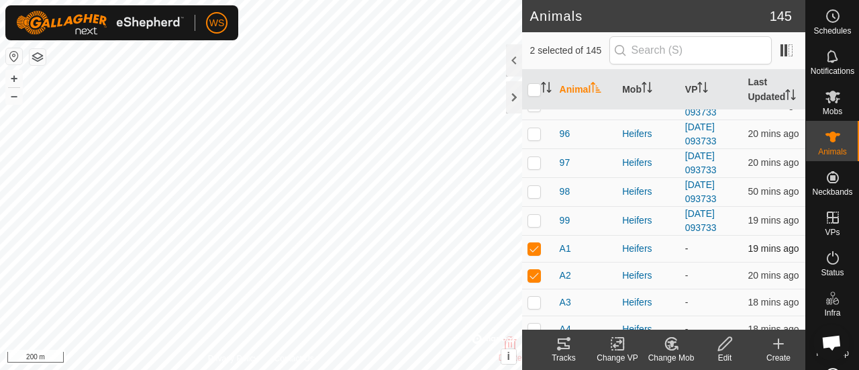
click at [534, 243] on p-checkbox at bounding box center [534, 248] width 13 height 11
checkbox input "false"
click at [536, 297] on p-checkbox at bounding box center [534, 302] width 13 height 11
checkbox input "true"
click at [535, 235] on td at bounding box center [538, 248] width 32 height 27
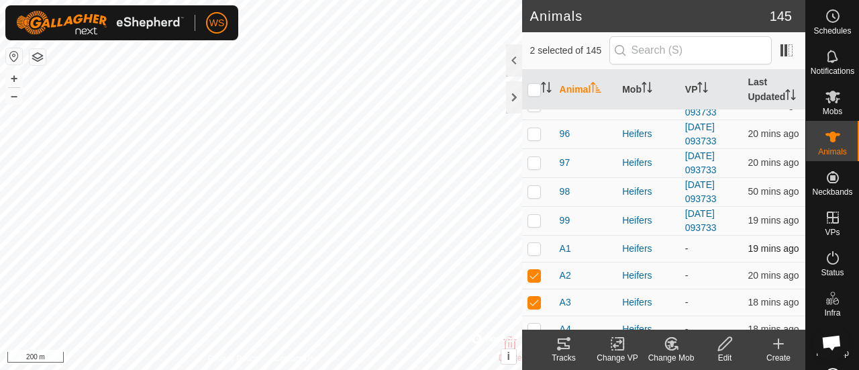
checkbox input "true"
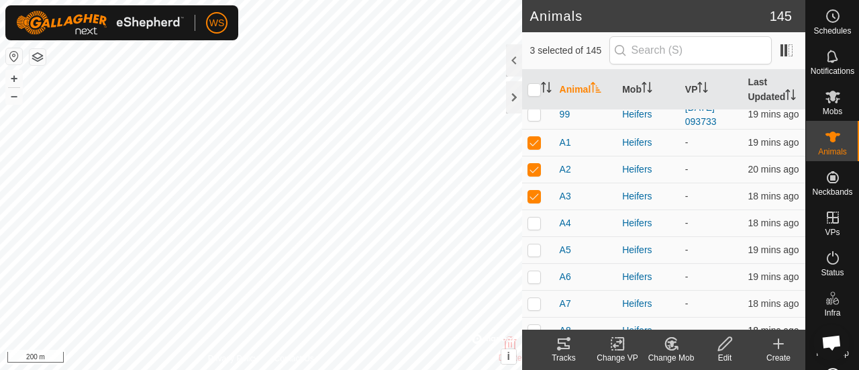
scroll to position [4007, 0]
click at [538, 181] on td at bounding box center [538, 194] width 32 height 27
checkbox input "true"
click at [535, 216] on p-checkbox at bounding box center [534, 221] width 13 height 11
checkbox input "true"
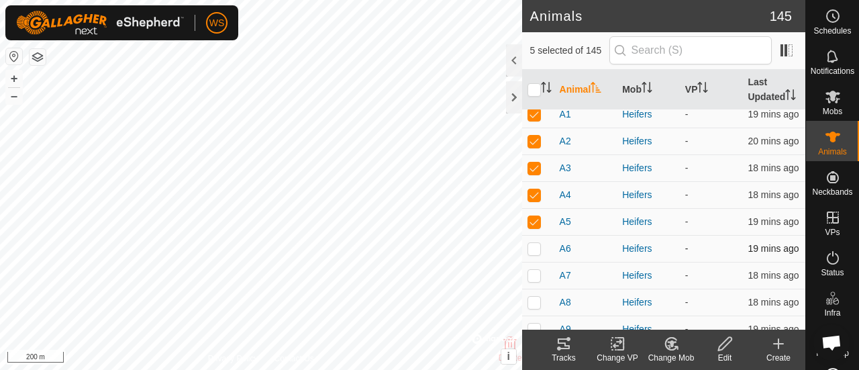
click at [538, 243] on p-checkbox at bounding box center [534, 248] width 13 height 11
checkbox input "true"
click at [536, 270] on p-checkbox at bounding box center [534, 275] width 13 height 11
checkbox input "true"
drag, startPoint x: 538, startPoint y: 283, endPoint x: 539, endPoint y: 291, distance: 8.2
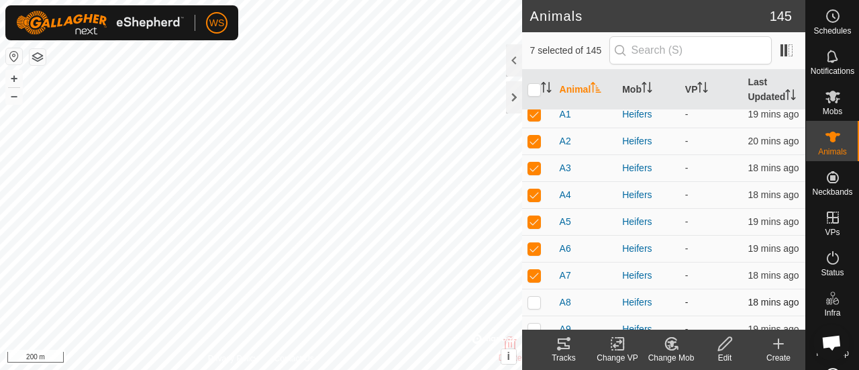
click at [538, 297] on p-checkbox at bounding box center [534, 302] width 13 height 11
checkbox input "true"
click at [537, 323] on p-checkbox at bounding box center [534, 328] width 13 height 11
checkbox input "true"
click at [617, 345] on icon at bounding box center [617, 344] width 9 height 9
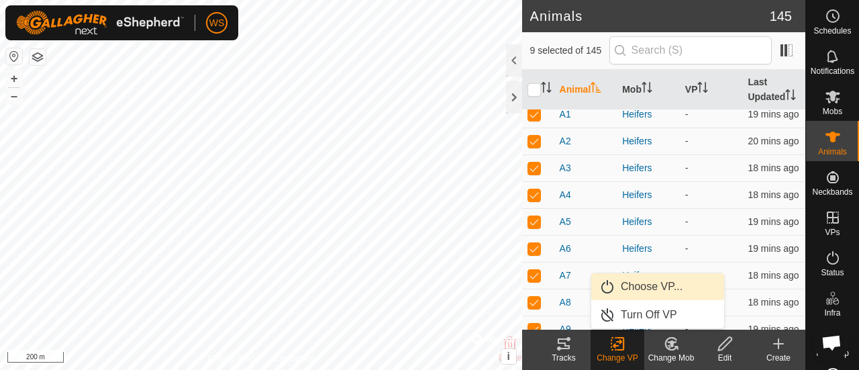
click at [640, 281] on link "Choose VP..." at bounding box center [657, 286] width 133 height 27
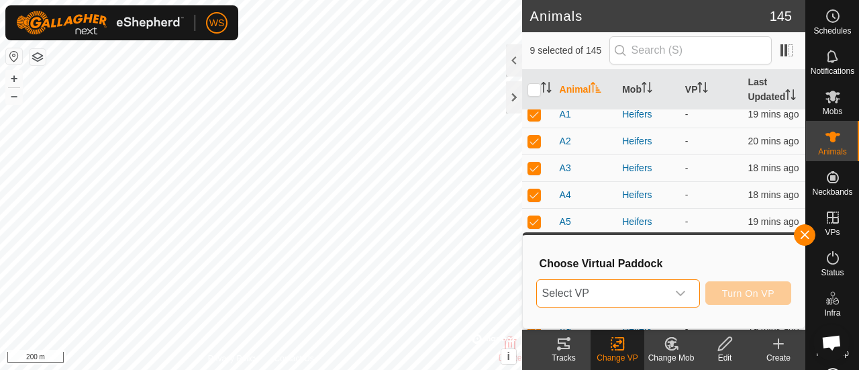
click at [632, 293] on span "Select VP" at bounding box center [602, 293] width 130 height 27
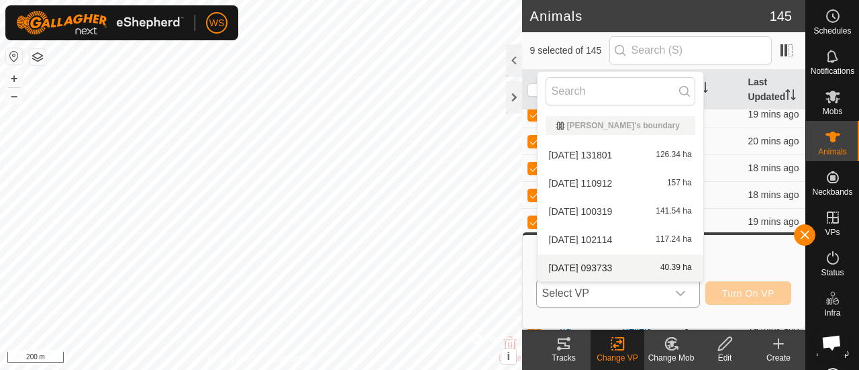
click at [587, 268] on li "2025-09-25 093733 40.39 ha" at bounding box center [621, 267] width 166 height 27
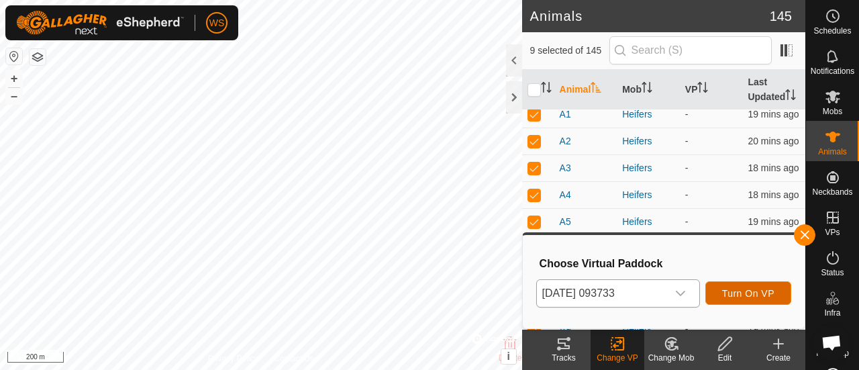
click at [760, 294] on span "Turn On VP" at bounding box center [748, 293] width 52 height 11
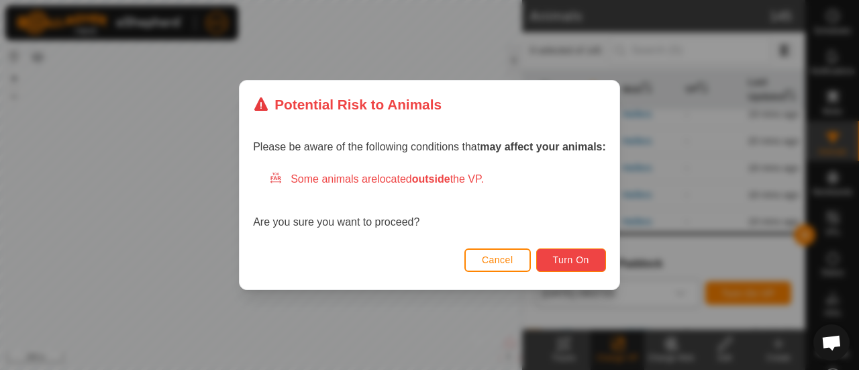
click at [572, 256] on span "Turn On" at bounding box center [571, 259] width 36 height 11
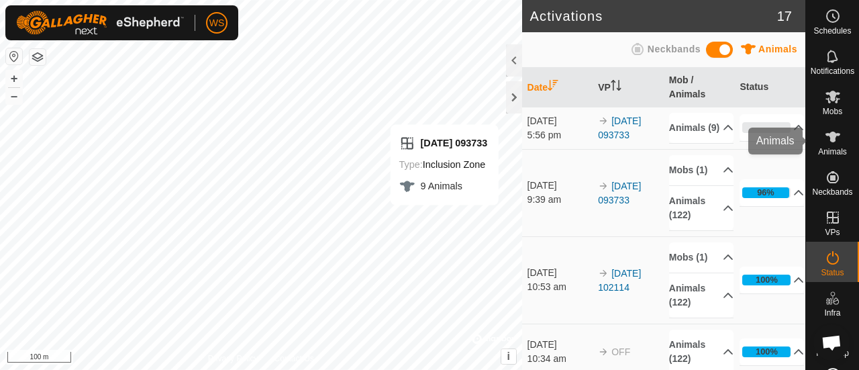
click at [826, 133] on icon at bounding box center [833, 137] width 15 height 11
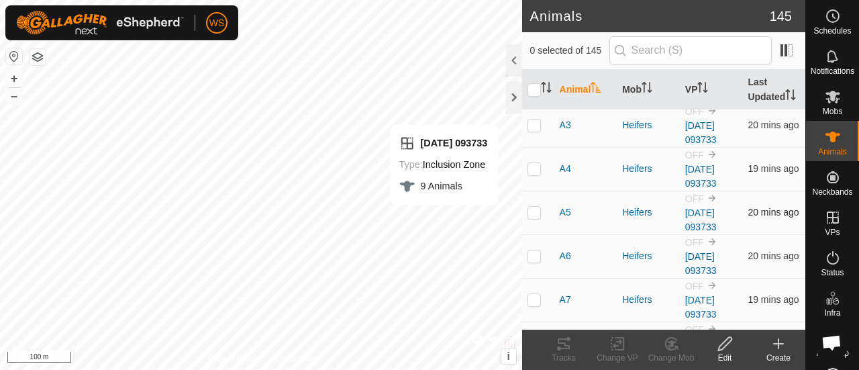
scroll to position [4070, 0]
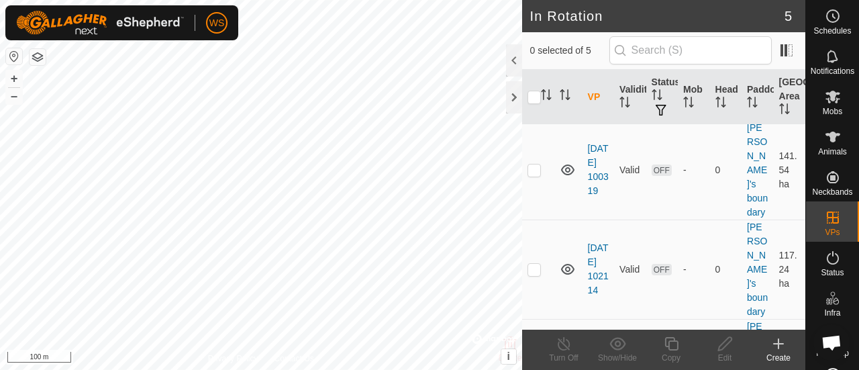
scroll to position [245, 0]
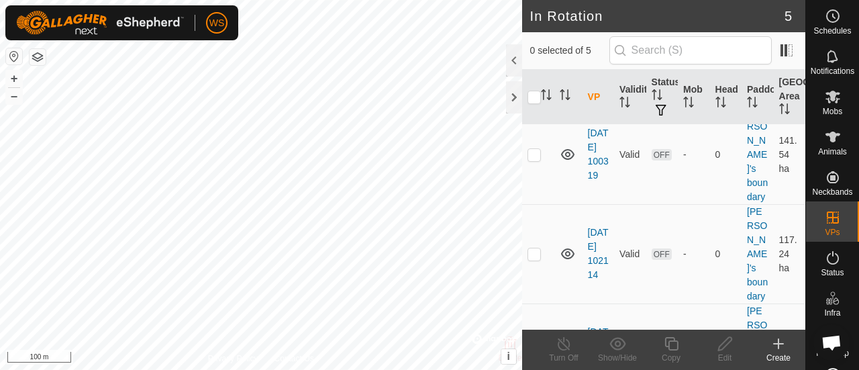
checkbox input "true"
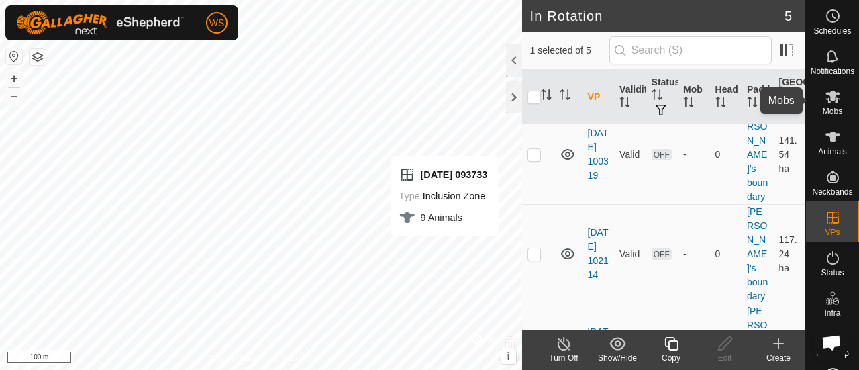
click at [827, 95] on icon at bounding box center [833, 97] width 15 height 13
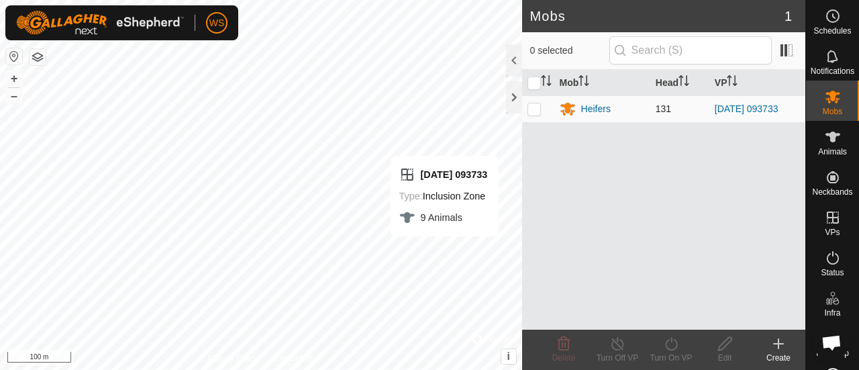
click at [534, 105] on p-checkbox at bounding box center [534, 108] width 13 height 11
checkbox input "true"
click at [671, 345] on icon at bounding box center [671, 344] width 17 height 16
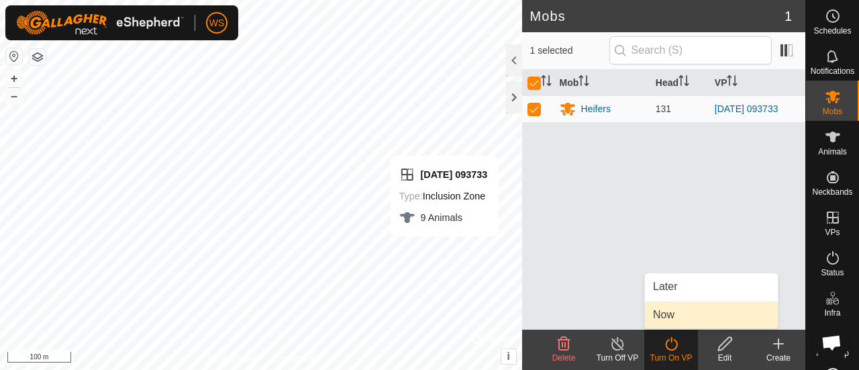
click at [670, 317] on link "Now" at bounding box center [711, 314] width 133 height 27
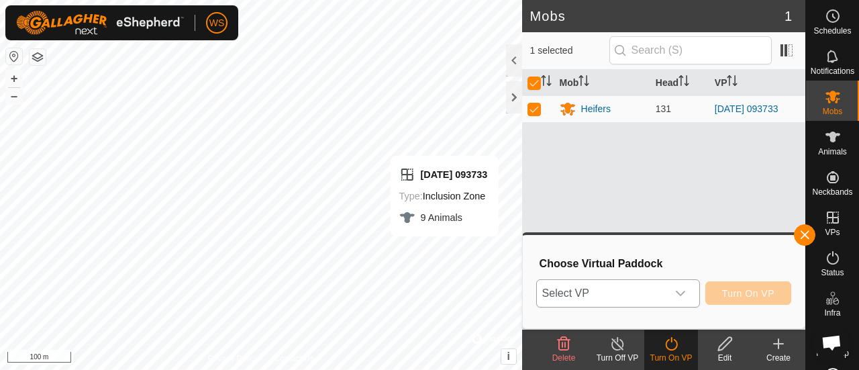
click at [636, 295] on span "Select VP" at bounding box center [602, 293] width 130 height 27
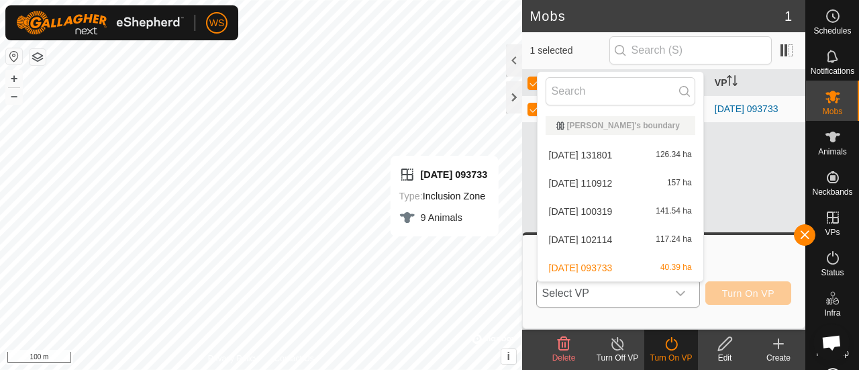
click at [599, 264] on li "2025-09-25 093733 40.39 ha" at bounding box center [621, 267] width 166 height 27
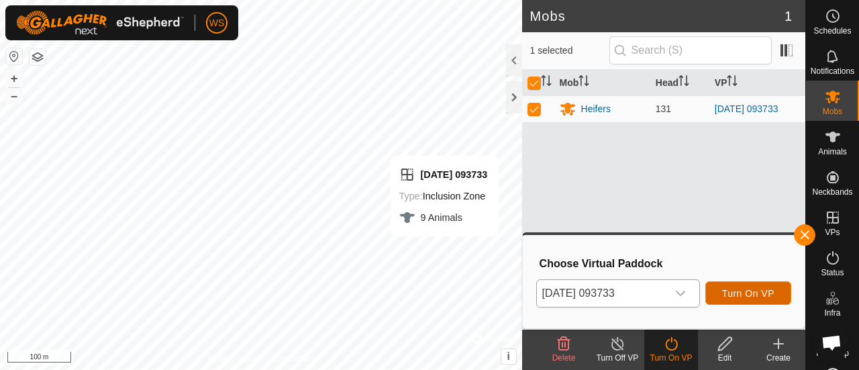
click at [768, 289] on span "Turn On VP" at bounding box center [748, 293] width 52 height 11
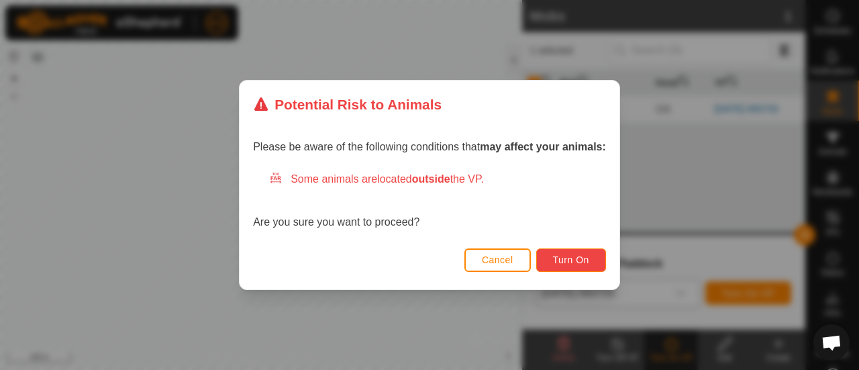
click at [562, 259] on span "Turn On" at bounding box center [571, 259] width 36 height 11
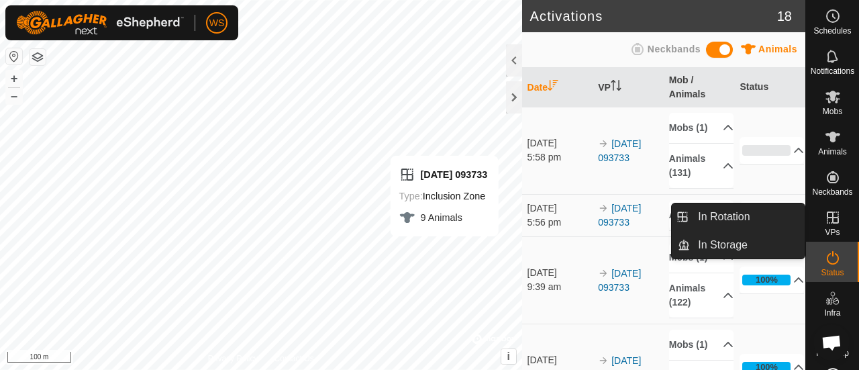
click at [831, 214] on icon at bounding box center [833, 217] width 16 height 16
click at [828, 223] on icon at bounding box center [833, 217] width 12 height 12
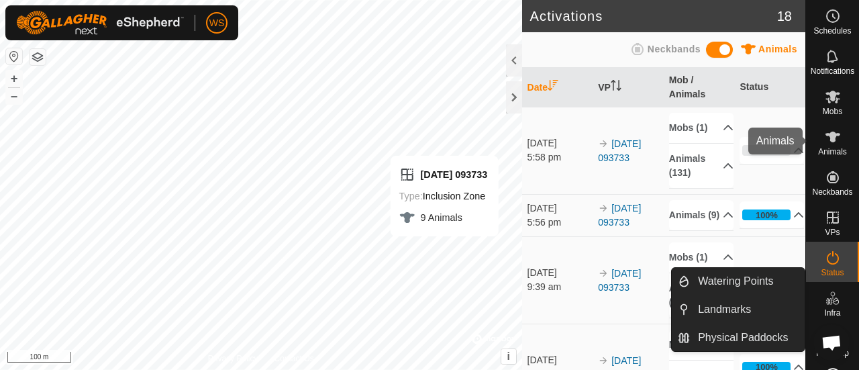
click at [829, 139] on icon at bounding box center [833, 137] width 15 height 11
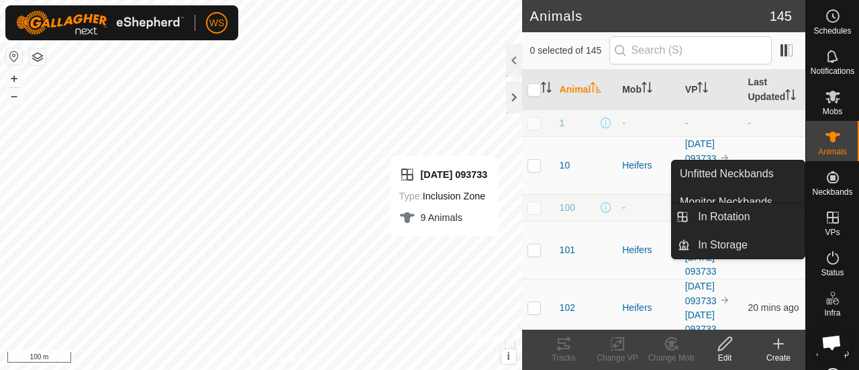
click at [828, 222] on icon at bounding box center [833, 217] width 12 height 12
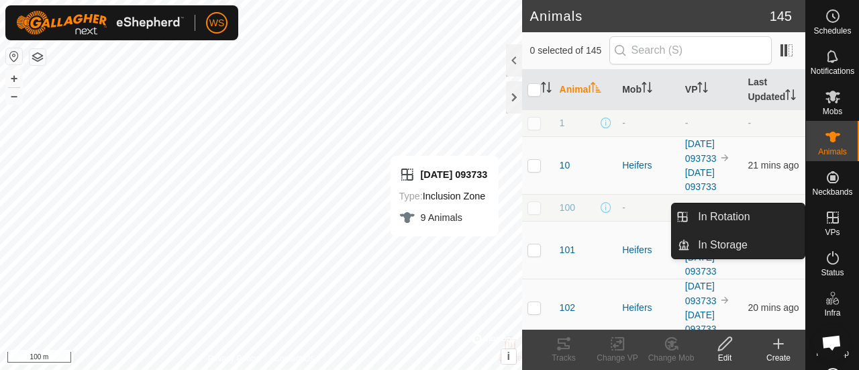
click at [828, 228] on span "VPs" at bounding box center [832, 232] width 15 height 8
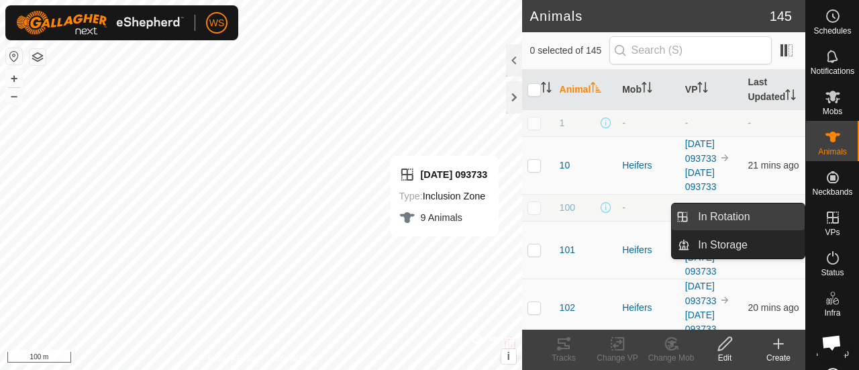
click at [725, 225] on link "In Rotation" at bounding box center [747, 216] width 115 height 27
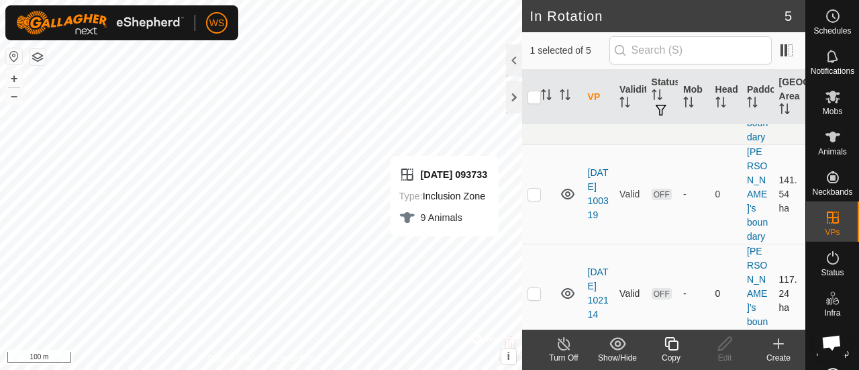
scroll to position [245, 0]
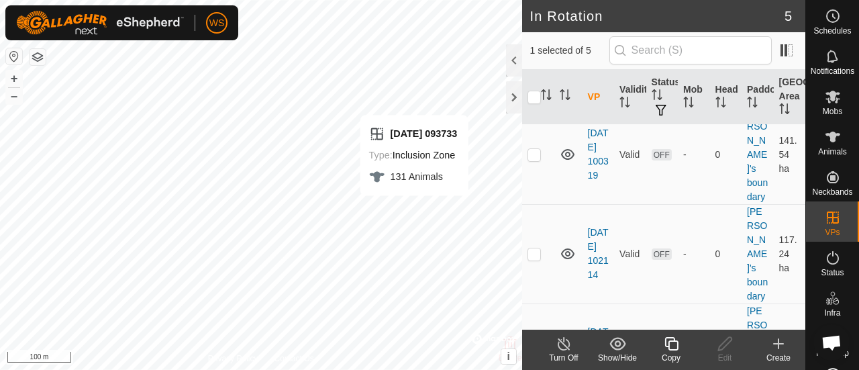
checkbox input "false"
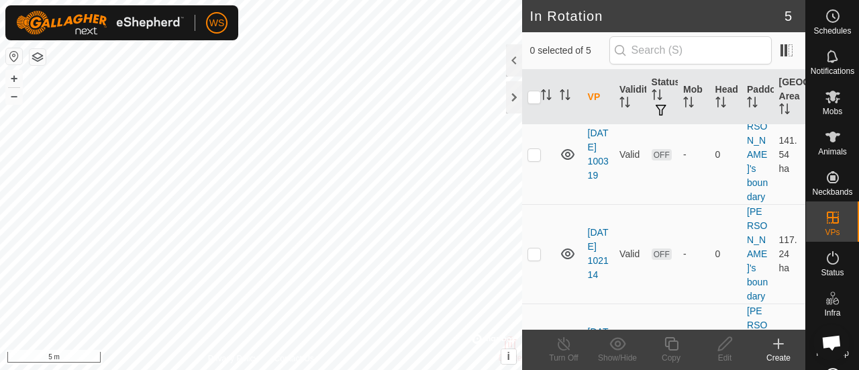
click at [172, 0] on html "WS Schedules Notifications Mobs Animals Neckbands VPs Status Infra Heatmap Help…" at bounding box center [429, 185] width 859 height 370
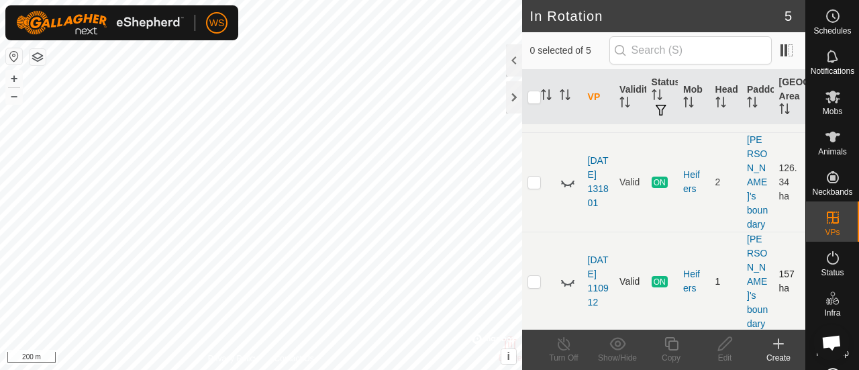
scroll to position [0, 0]
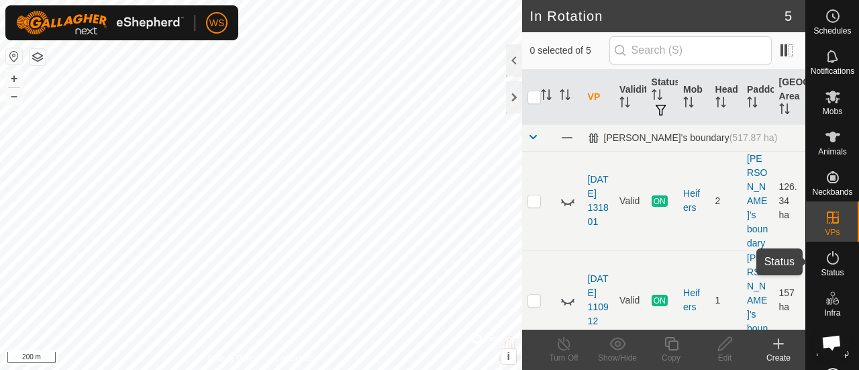
click at [832, 256] on icon at bounding box center [833, 257] width 12 height 13
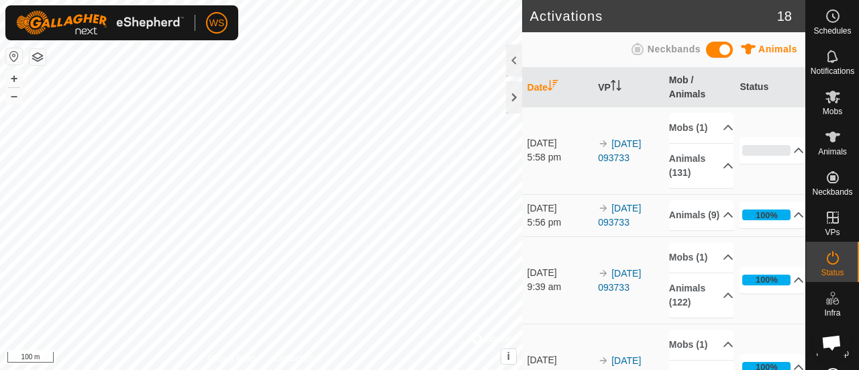
click at [550, 261] on div "Activations 18 Animals Neckbands Date VP Mob / Animals Status 25 Sept 2025 5:58…" at bounding box center [402, 185] width 805 height 370
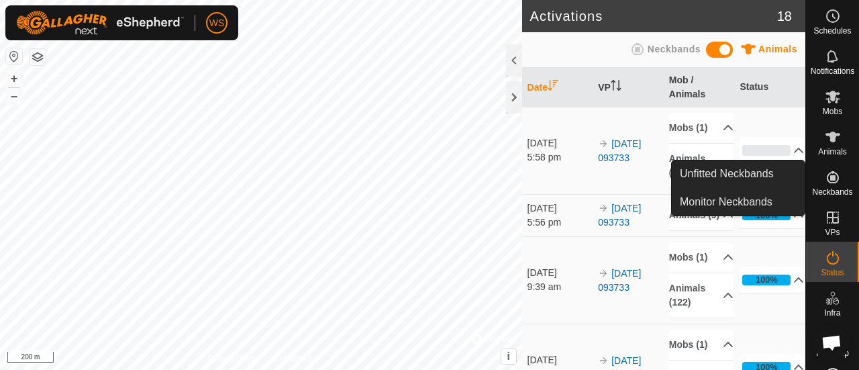
click at [830, 178] on icon at bounding box center [833, 177] width 12 height 12
click at [706, 170] on link "Unfitted Neckbands" at bounding box center [738, 173] width 133 height 27
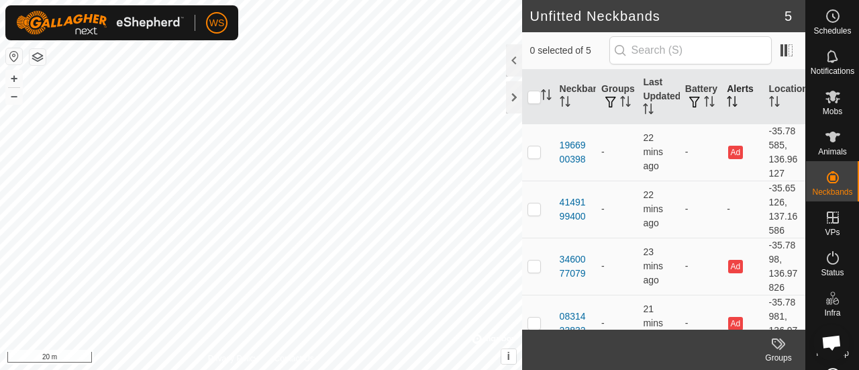
click at [733, 83] on th "Alerts" at bounding box center [742, 97] width 42 height 54
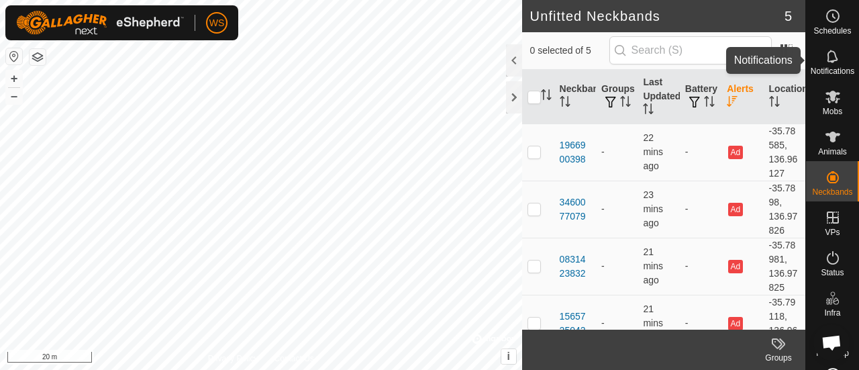
click at [821, 64] on es-notification-svg-icon at bounding box center [833, 56] width 24 height 21
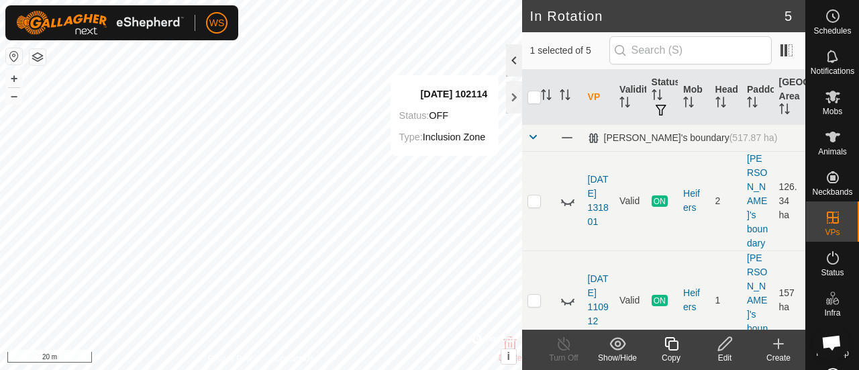
checkbox input "true"
checkbox input "false"
click at [509, 90] on div at bounding box center [514, 97] width 16 height 32
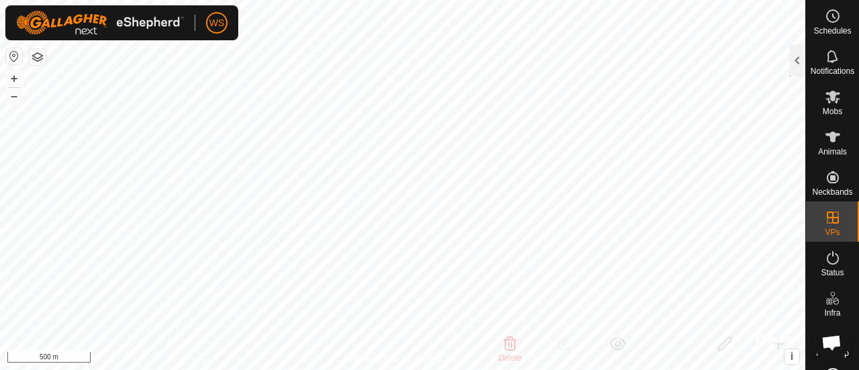
checkbox input "false"
checkbox input "true"
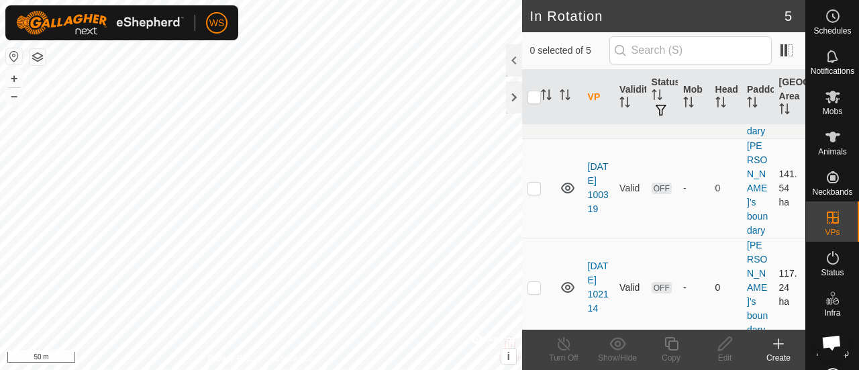
scroll to position [245, 0]
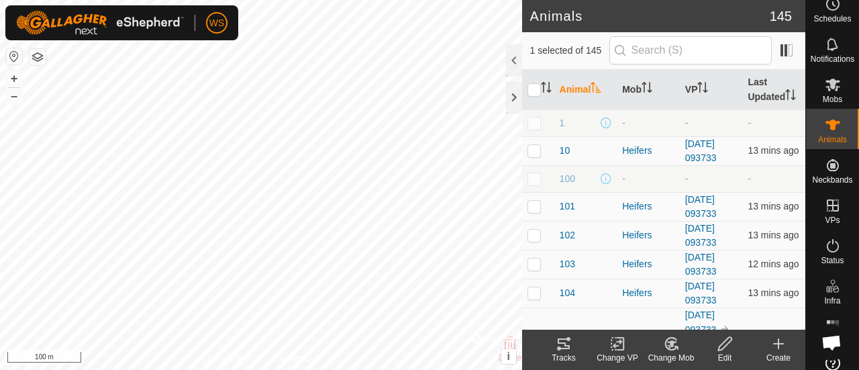
scroll to position [43, 0]
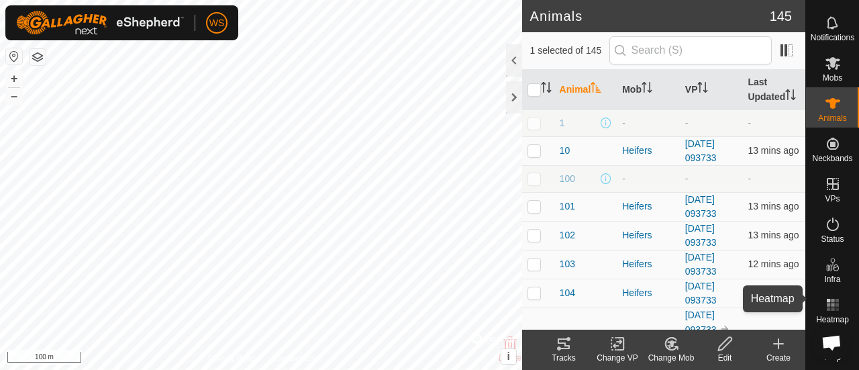
click at [825, 301] on icon at bounding box center [833, 305] width 16 height 16
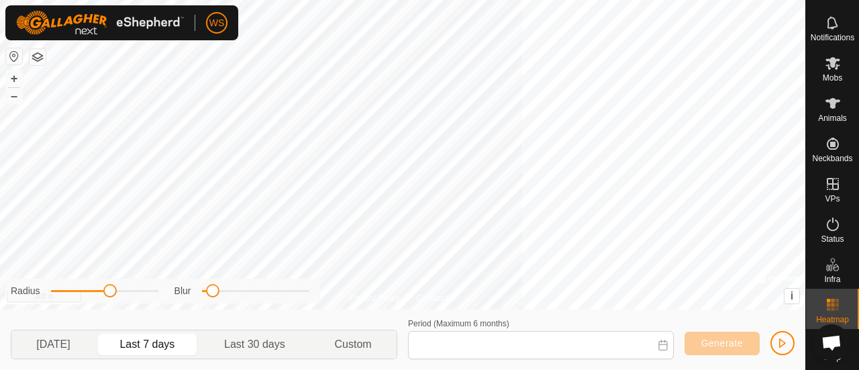
type input "[DATE] - [DATE]"
